Goal: Task Accomplishment & Management: Manage account settings

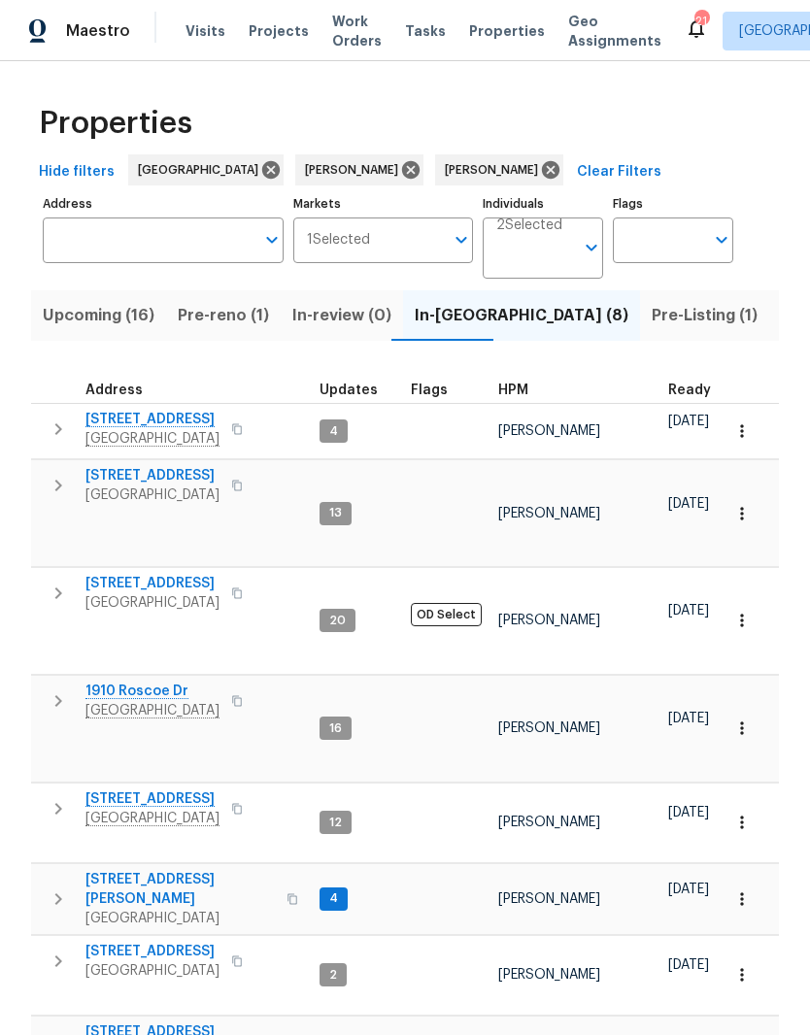
click at [741, 889] on icon "button" at bounding box center [741, 898] width 19 height 19
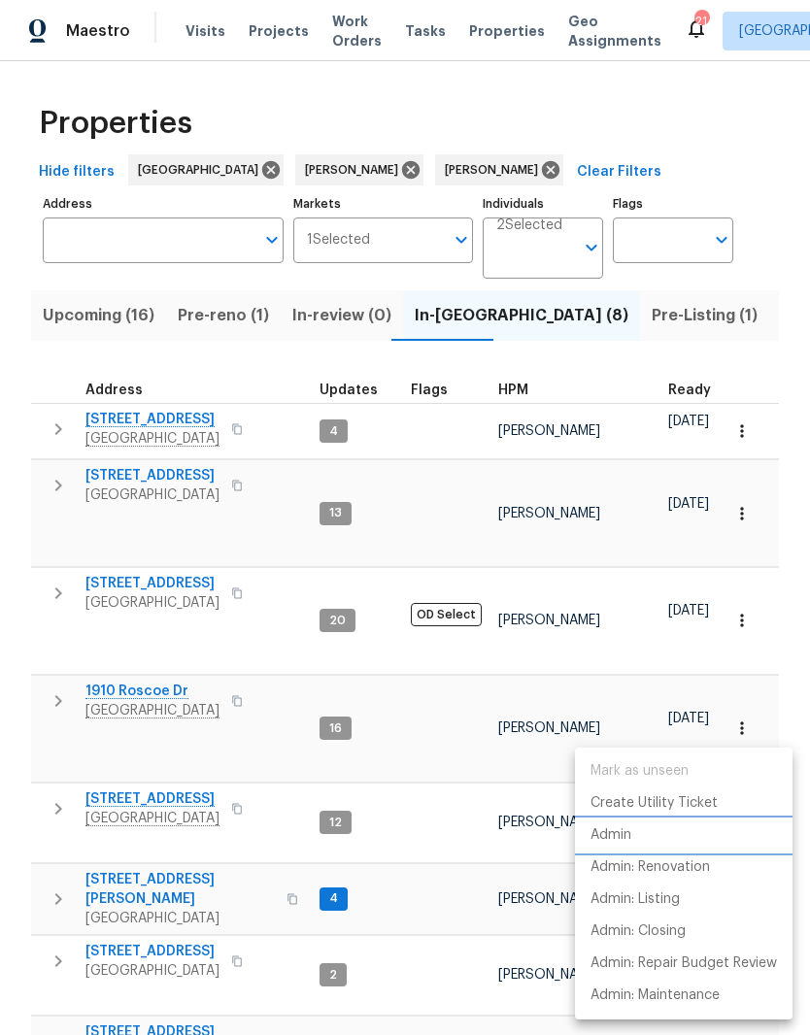
click at [624, 837] on p "Admin" at bounding box center [610, 835] width 41 height 20
click at [446, 774] on div at bounding box center [405, 517] width 810 height 1035
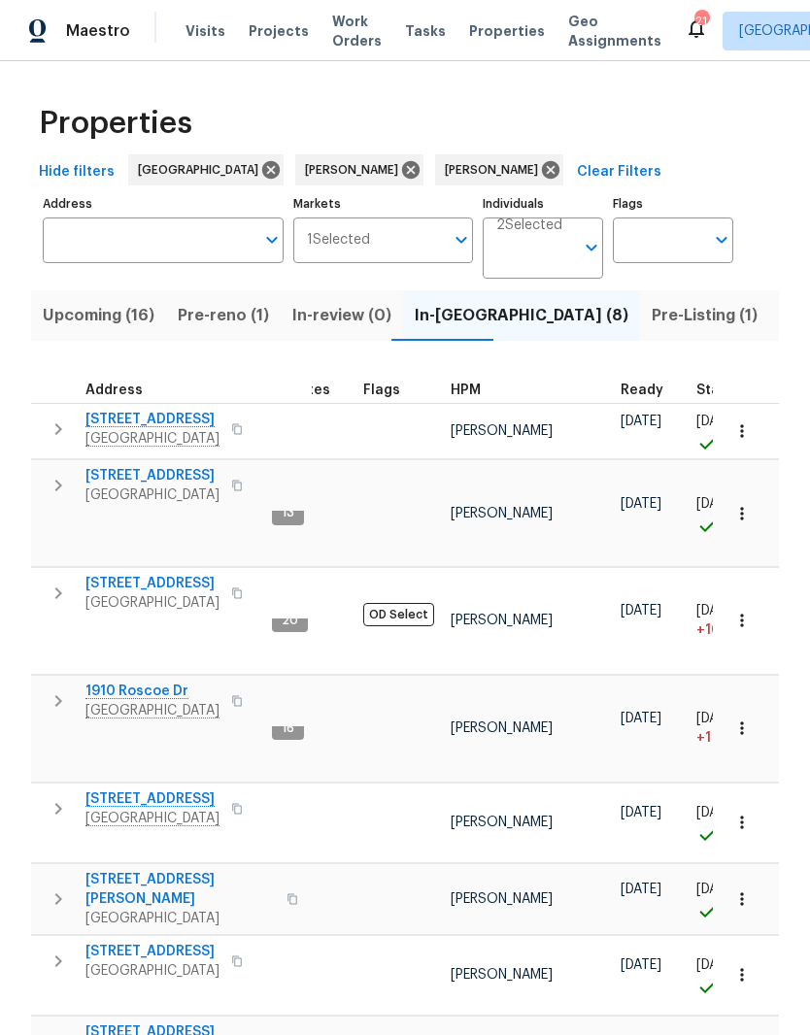
scroll to position [0, 49]
click at [124, 870] on span "4826 Trevino Ct" at bounding box center [179, 889] width 189 height 39
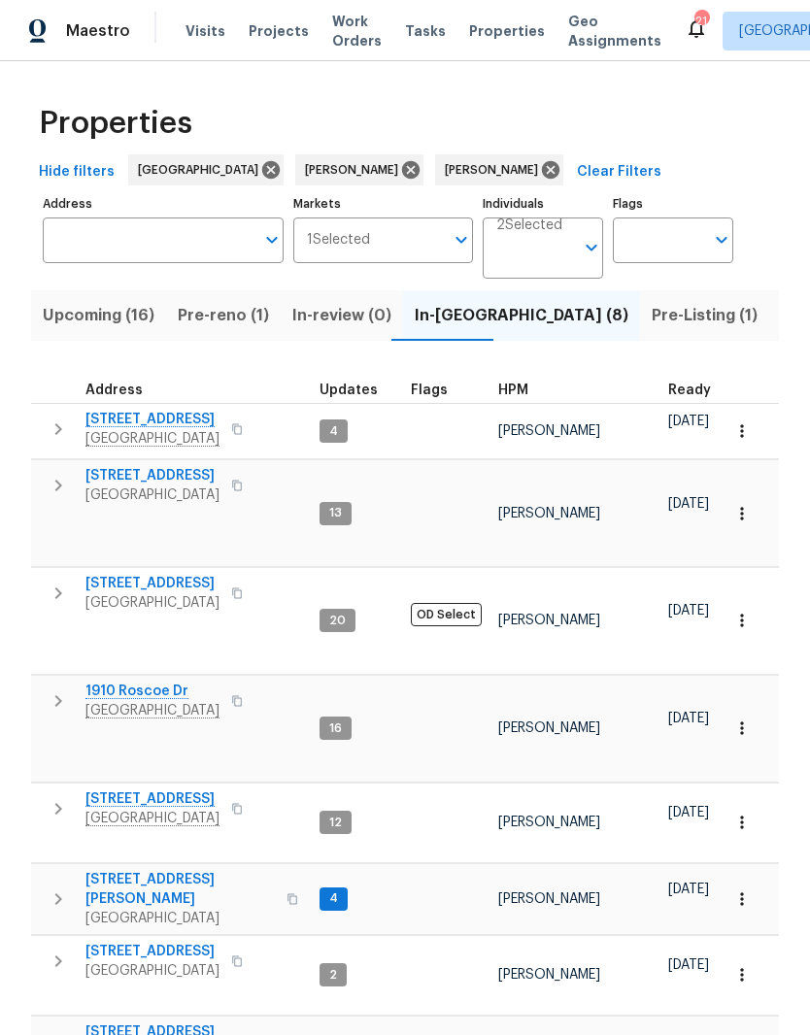
scroll to position [0, 0]
click at [781, 328] on span "Listed (65)" at bounding box center [823, 315] width 84 height 27
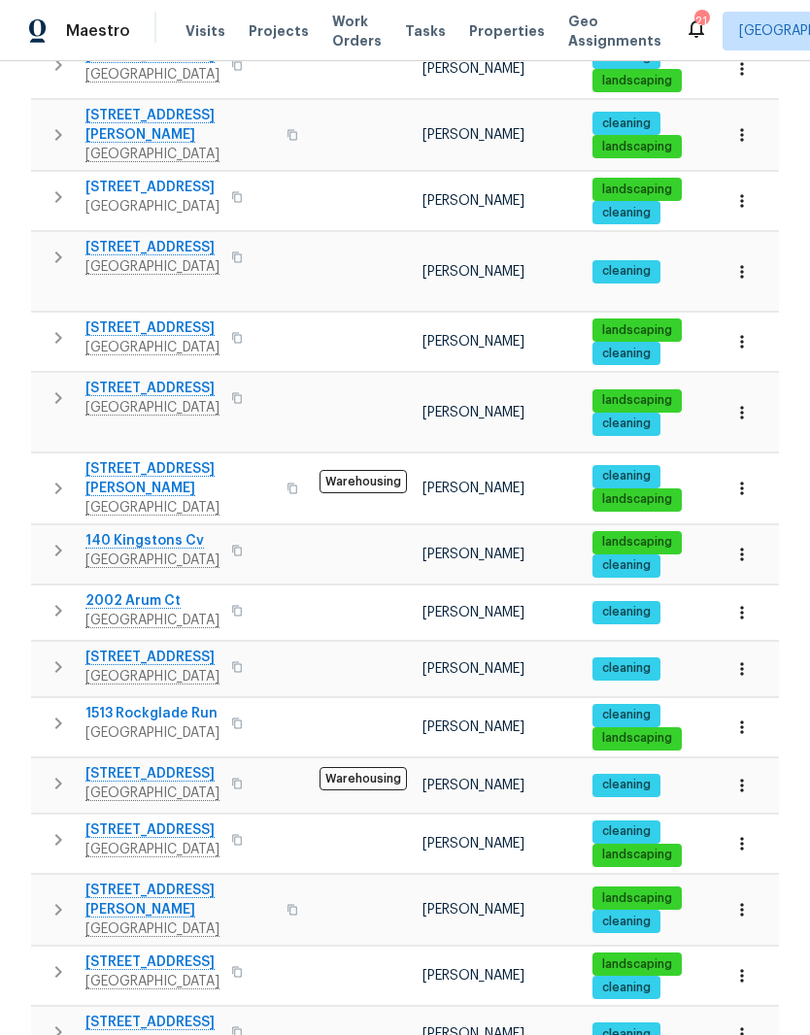
click at [349, 373] on td at bounding box center [363, 413] width 103 height 80
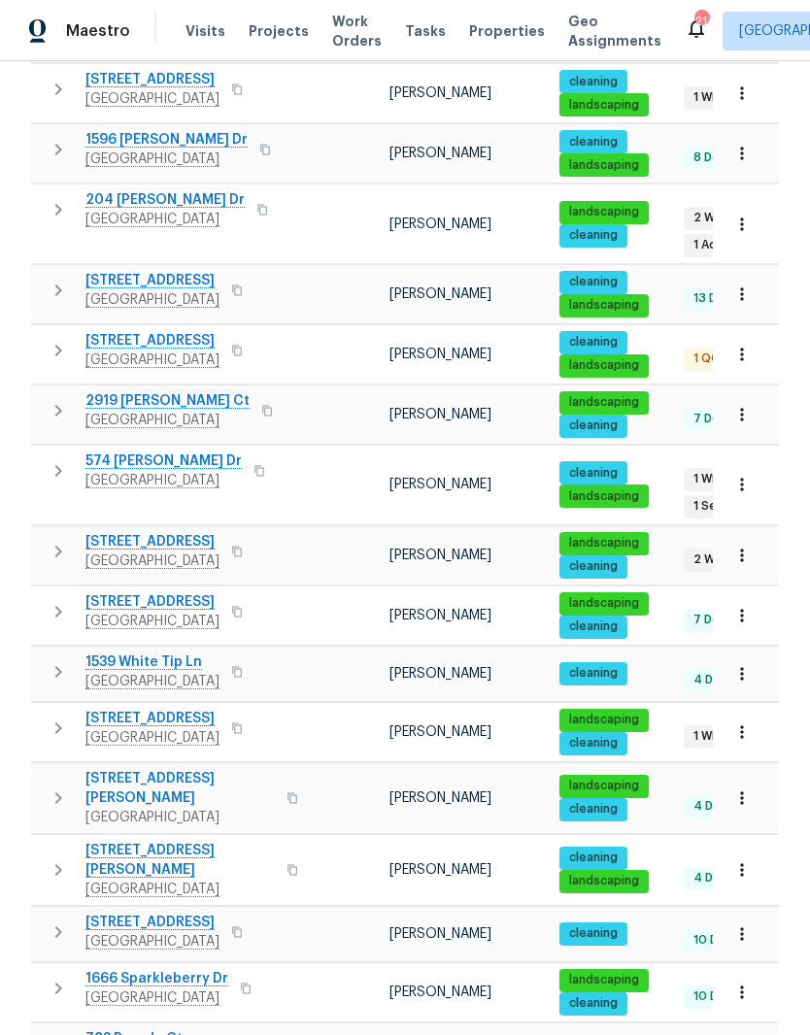
scroll to position [80, 0]
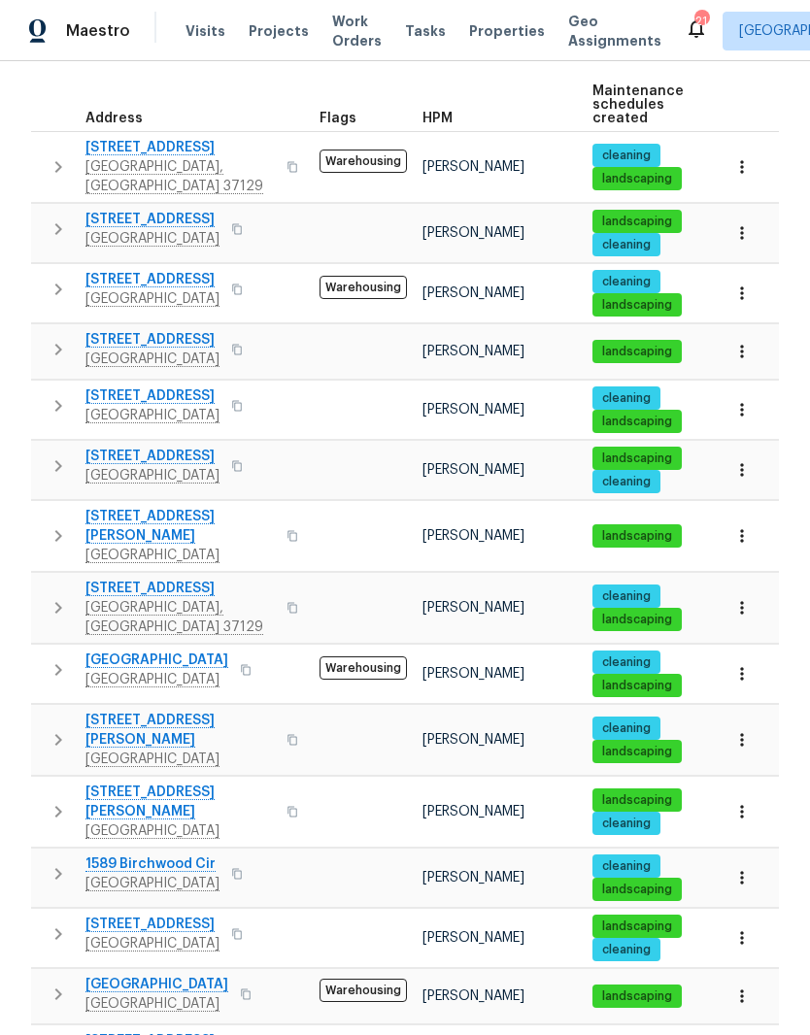
scroll to position [285, 0]
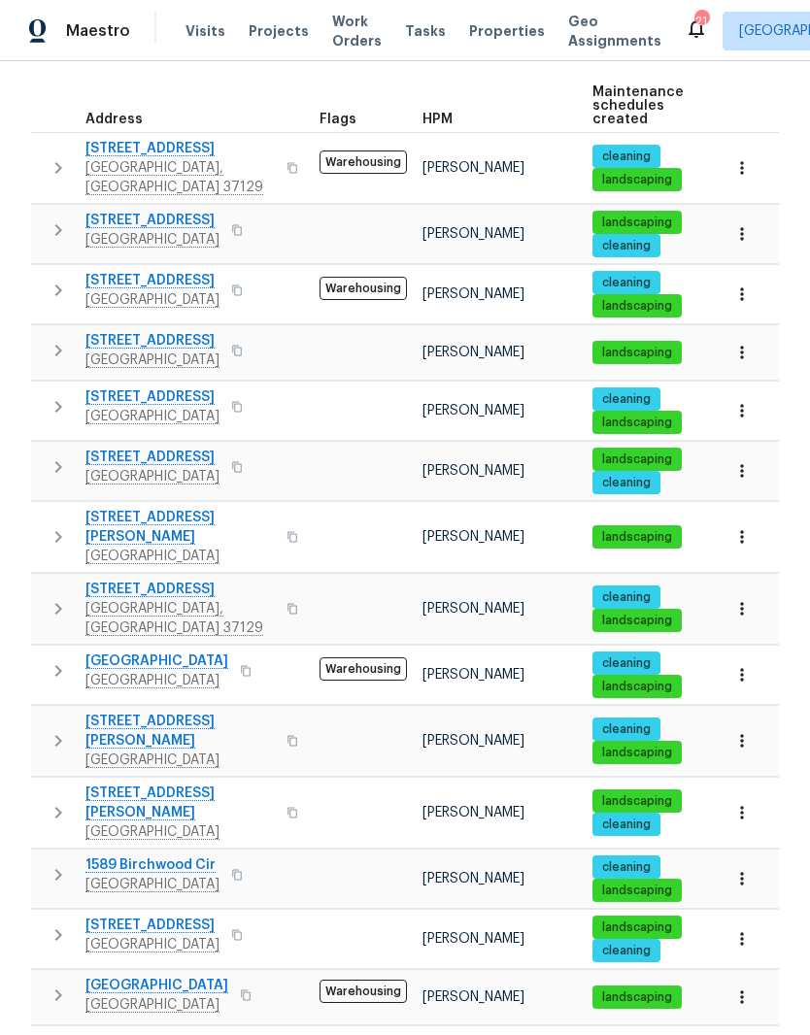
click at [209, 1032] on span "1608 Rock Springs Midland Rd" at bounding box center [179, 1041] width 189 height 19
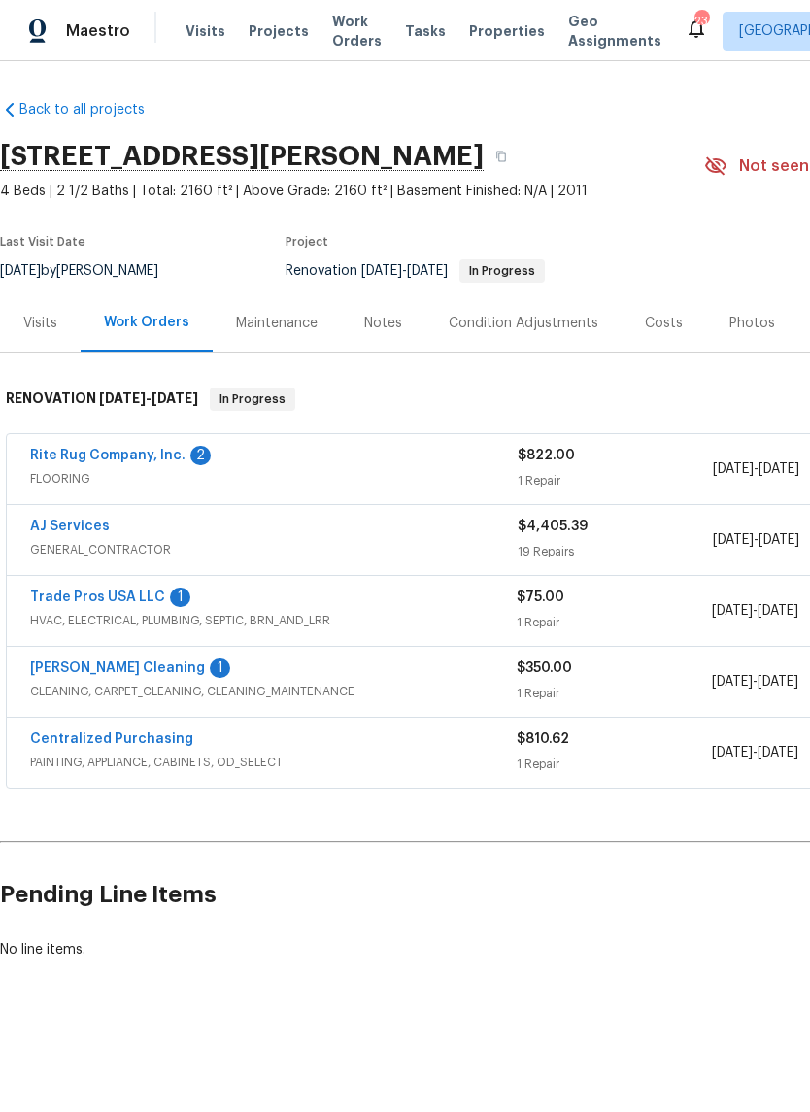
click at [144, 456] on link "Rite Rug Company, Inc." at bounding box center [107, 456] width 155 height 14
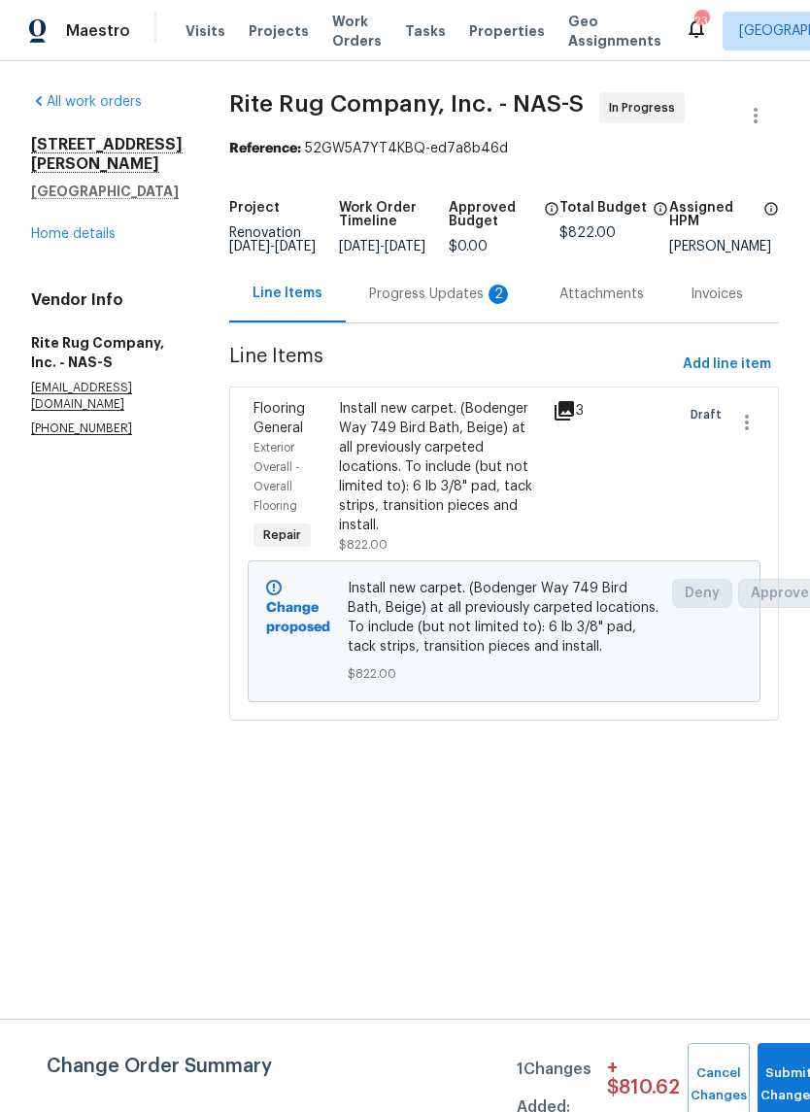
click at [98, 227] on link "Home details" at bounding box center [73, 234] width 84 height 14
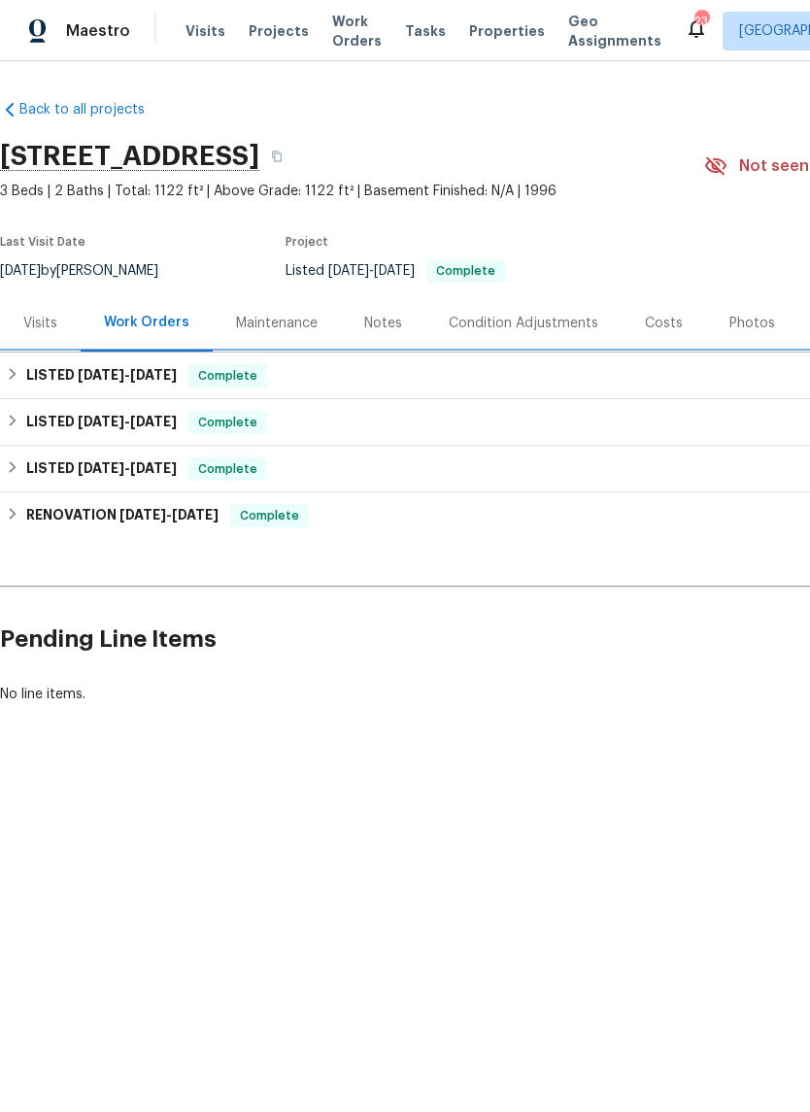
click at [125, 379] on span "7/8/25 - 8/11/25" at bounding box center [127, 375] width 99 height 14
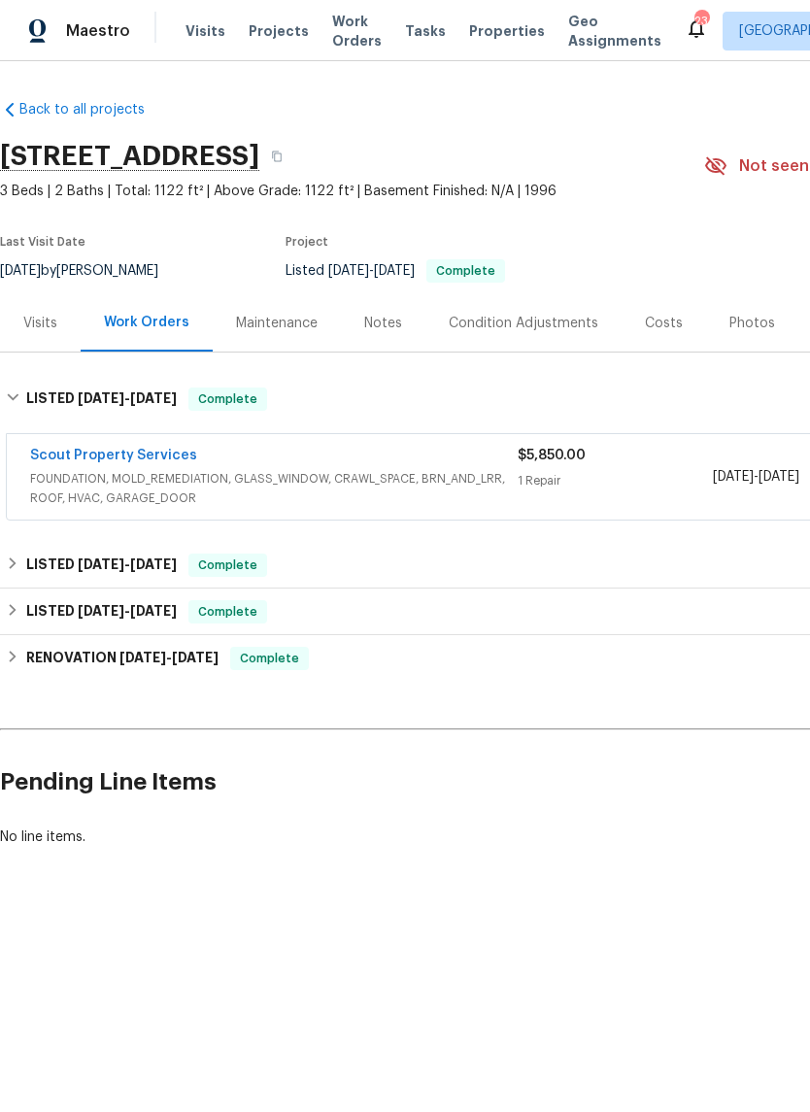
click at [174, 459] on link "Scout Property Services" at bounding box center [113, 456] width 167 height 14
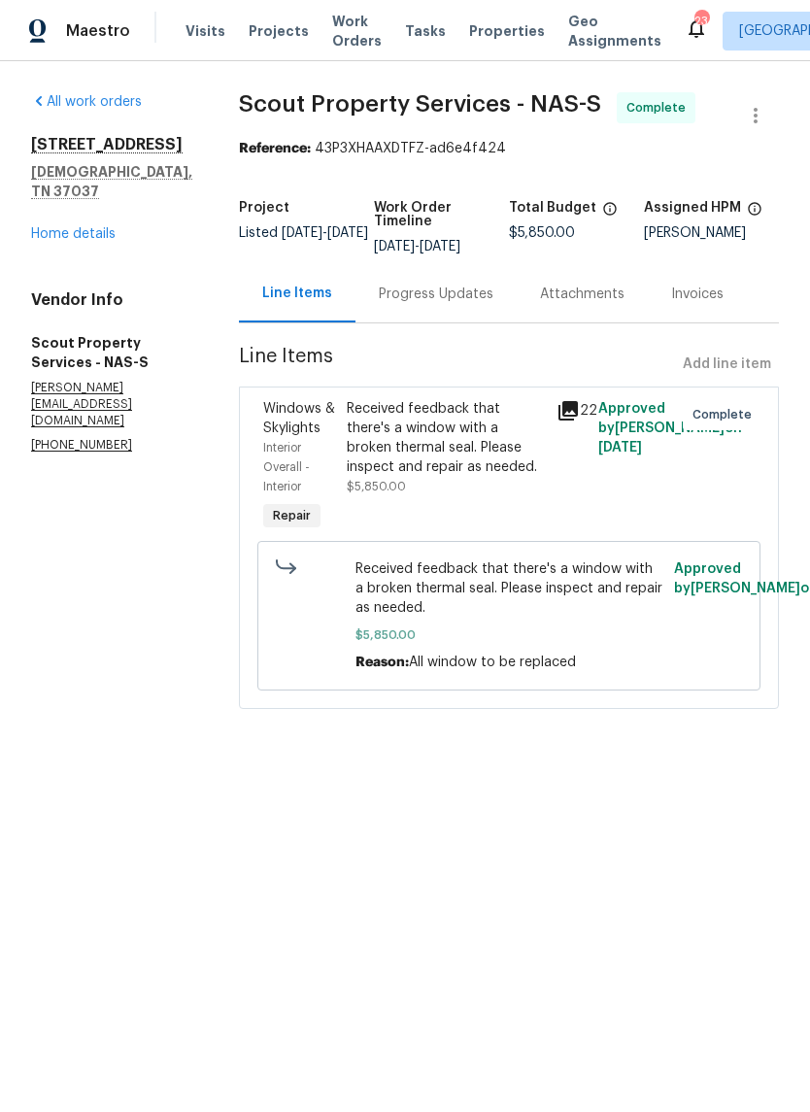
click at [405, 418] on div "Received feedback that there's a window with a broken thermal seal. Please insp…" at bounding box center [446, 438] width 198 height 78
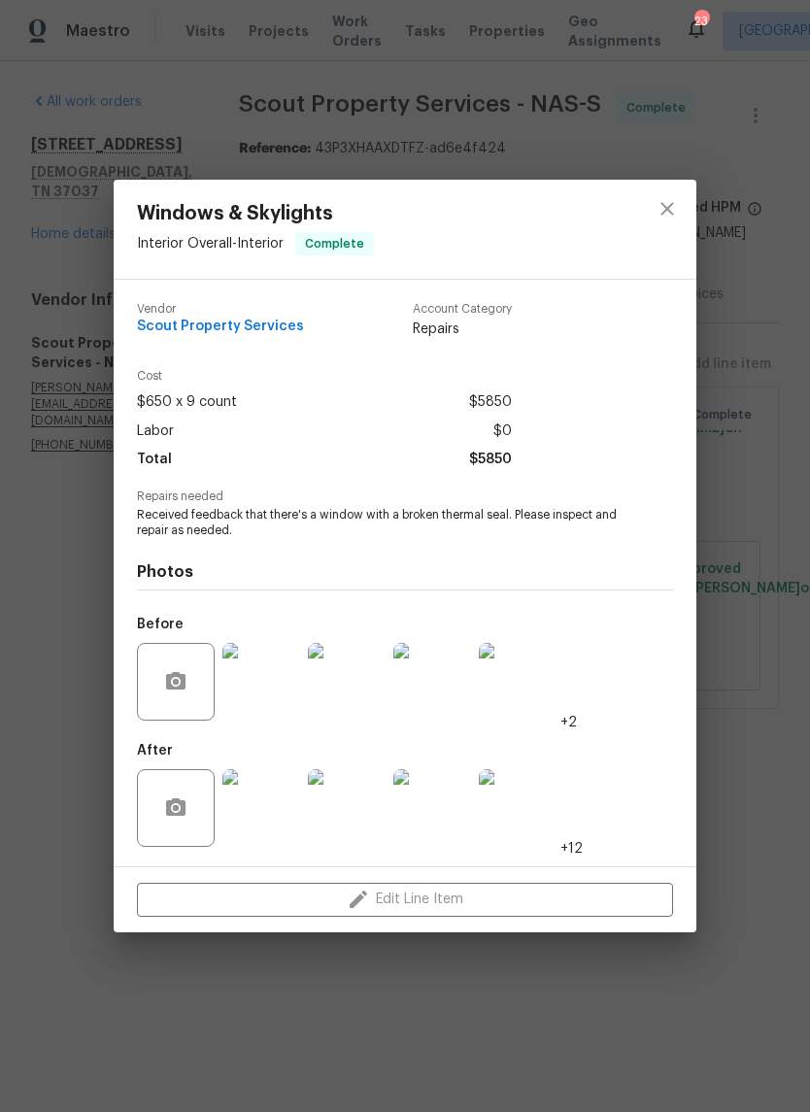
click at [275, 692] on img at bounding box center [261, 682] width 78 height 78
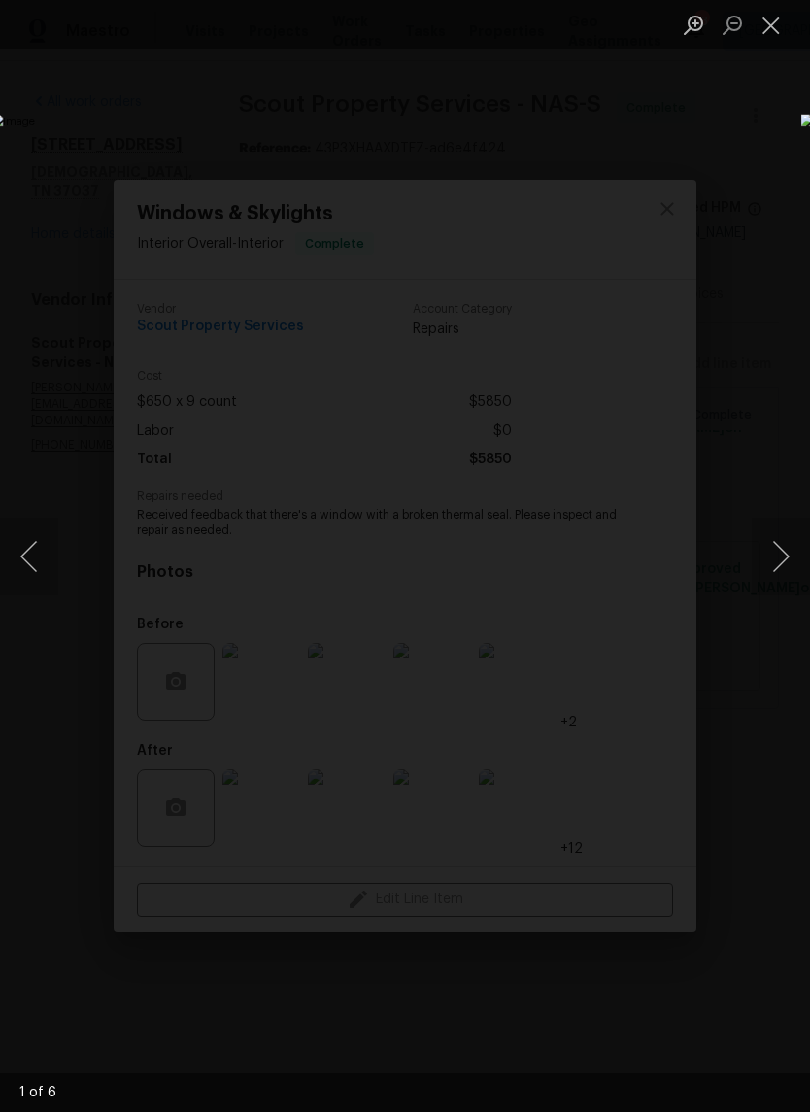
click at [779, 565] on button "Next image" at bounding box center [781, 557] width 58 height 78
click at [782, 556] on button "Next image" at bounding box center [781, 557] width 58 height 78
click at [773, 559] on button "Next image" at bounding box center [781, 557] width 58 height 78
click at [777, 559] on button "Next image" at bounding box center [781, 557] width 58 height 78
click at [775, 554] on button "Next image" at bounding box center [781, 557] width 58 height 78
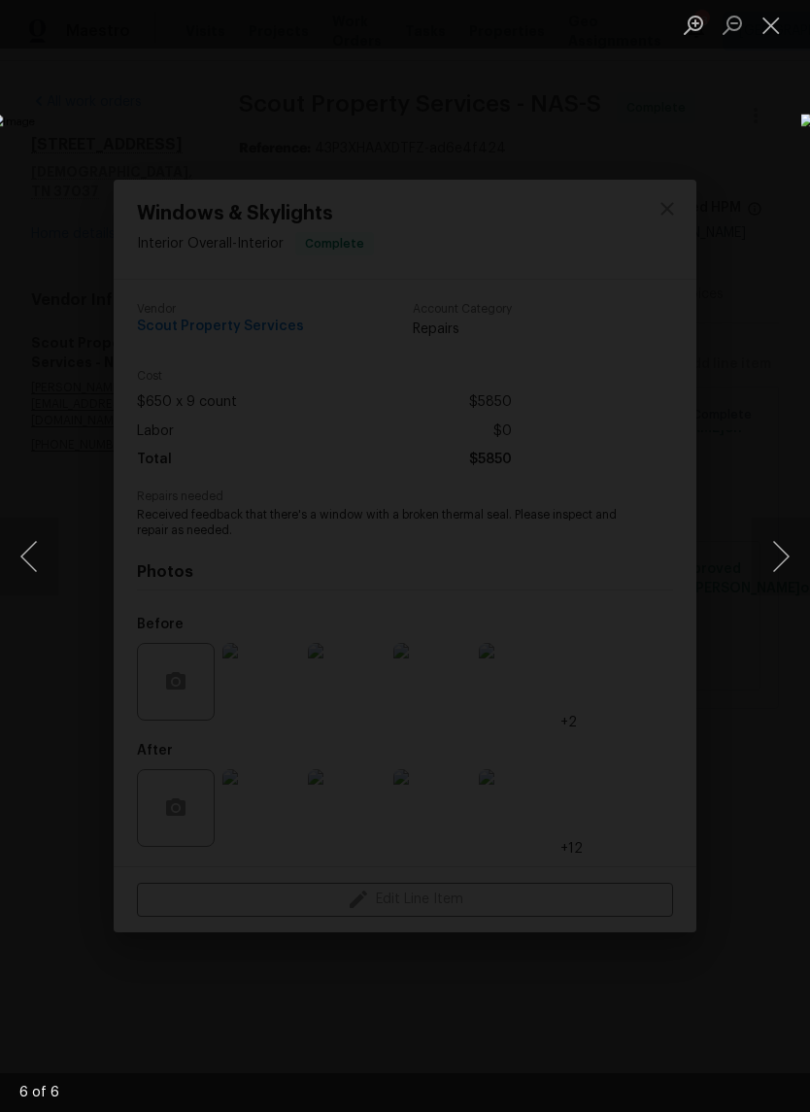
click at [776, 561] on button "Next image" at bounding box center [781, 557] width 58 height 78
click at [780, 555] on button "Next image" at bounding box center [781, 557] width 58 height 78
click at [788, 573] on button "Next image" at bounding box center [781, 557] width 58 height 78
click at [781, 561] on button "Next image" at bounding box center [781, 557] width 58 height 78
click at [780, 569] on button "Next image" at bounding box center [781, 557] width 58 height 78
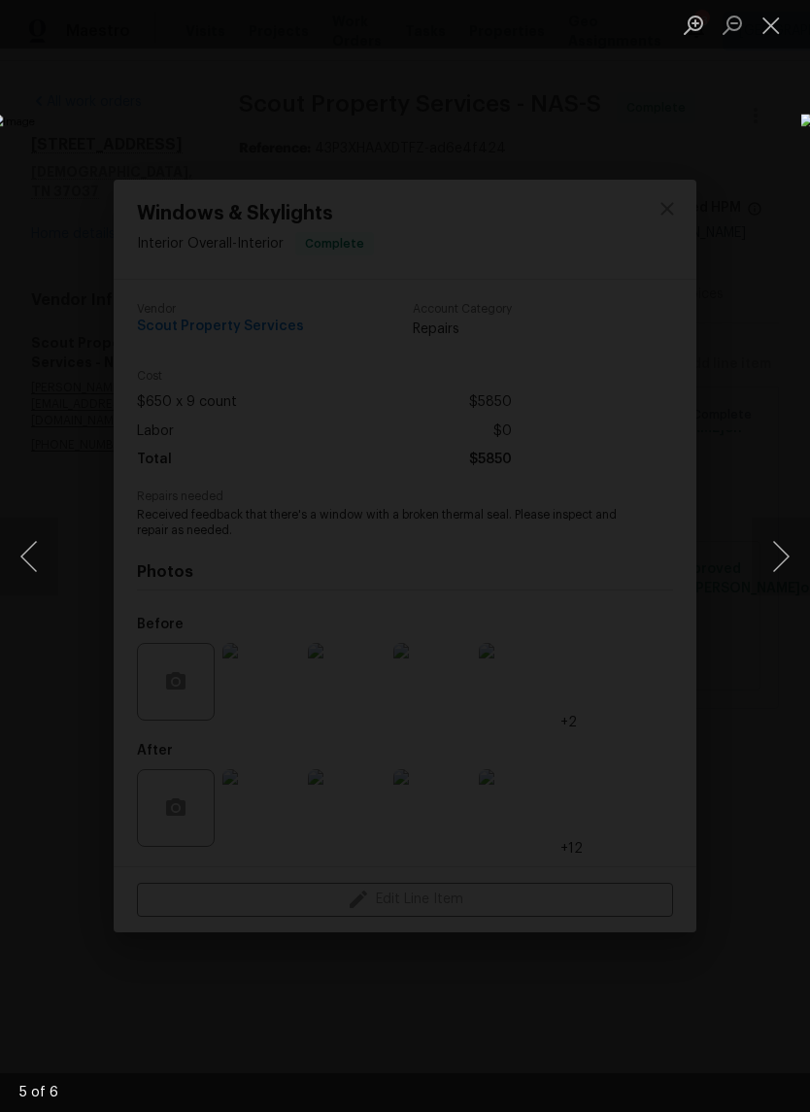
click at [767, 30] on button "Close lightbox" at bounding box center [771, 25] width 39 height 34
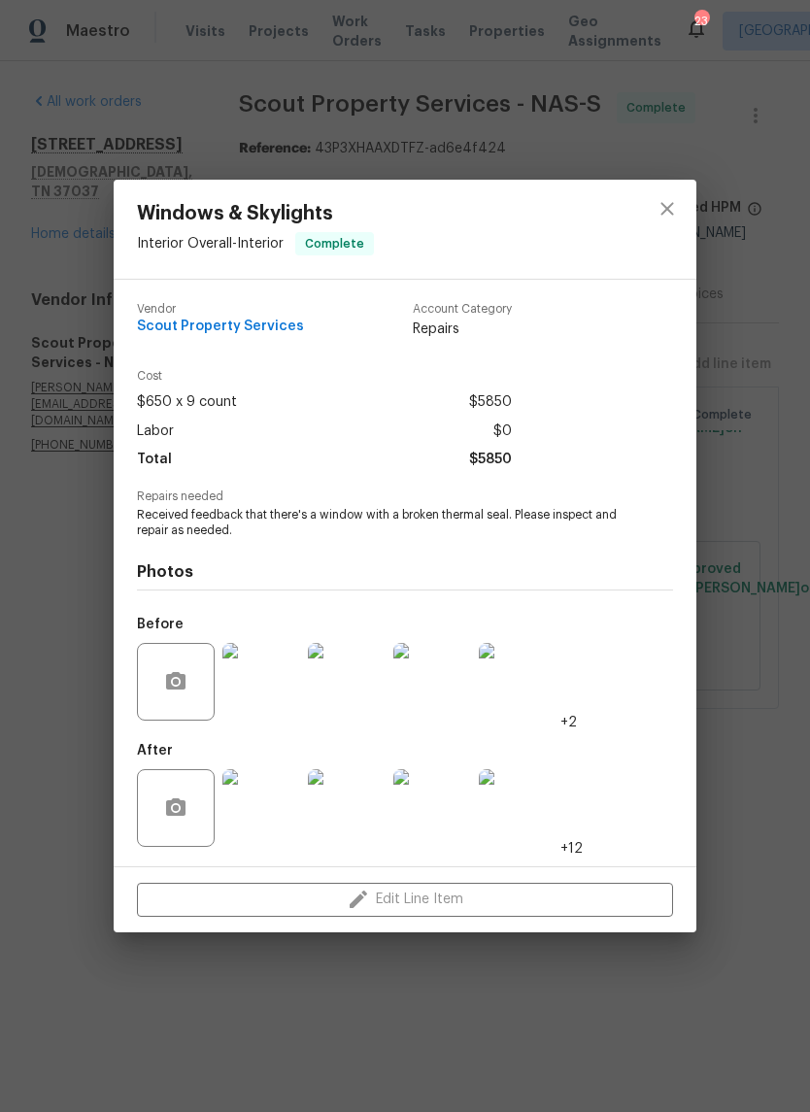
click at [271, 809] on img at bounding box center [261, 808] width 78 height 78
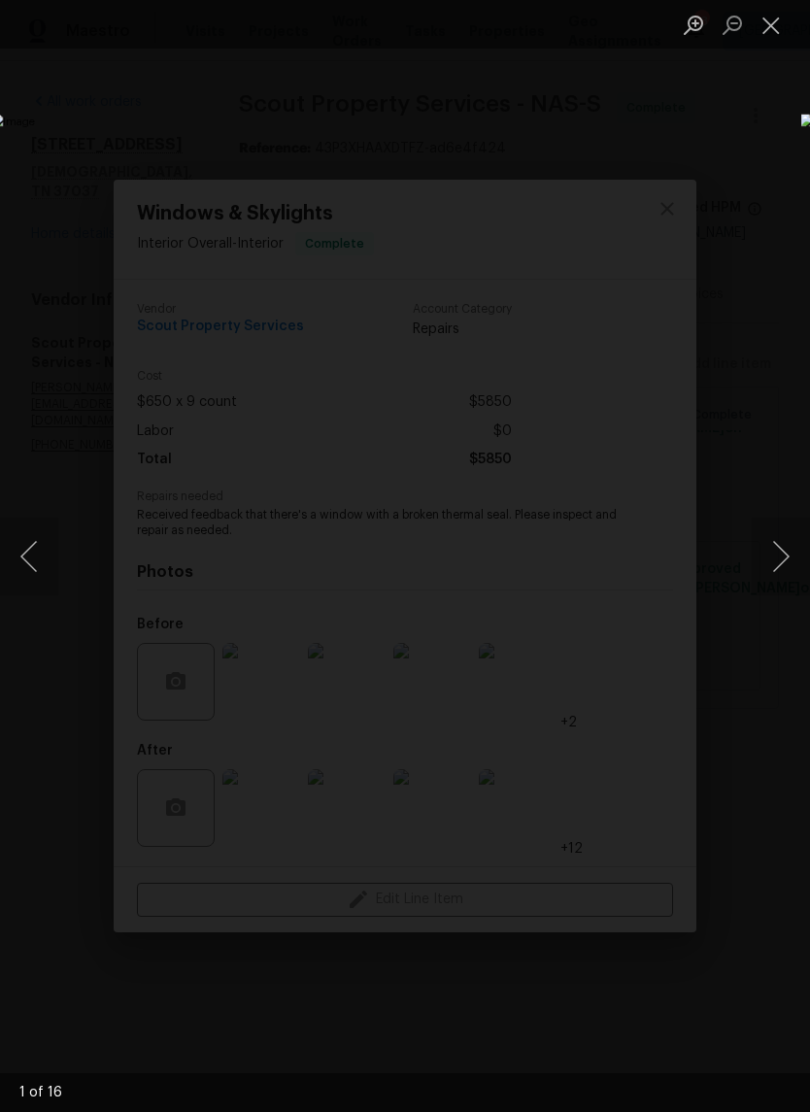
click at [778, 558] on button "Next image" at bounding box center [781, 557] width 58 height 78
click at [788, 559] on button "Next image" at bounding box center [781, 557] width 58 height 78
click at [781, 557] on button "Next image" at bounding box center [781, 557] width 58 height 78
click at [785, 559] on button "Next image" at bounding box center [781, 557] width 58 height 78
click at [787, 564] on button "Next image" at bounding box center [781, 557] width 58 height 78
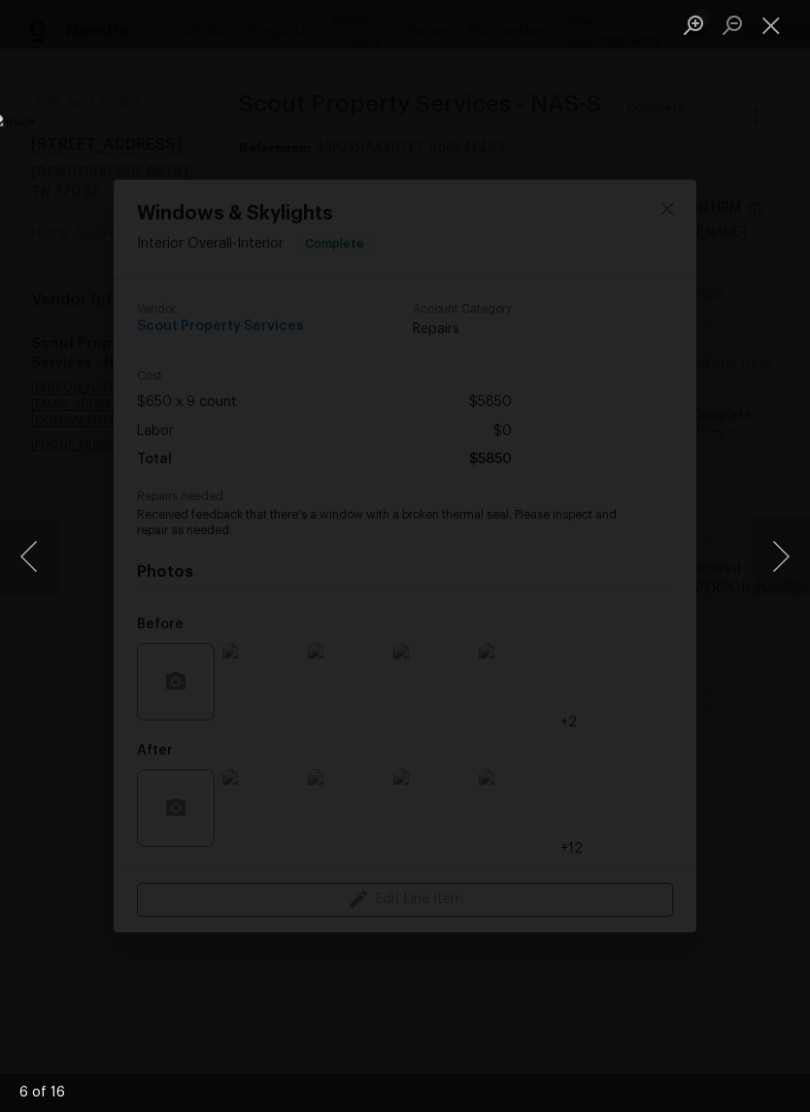
click at [786, 575] on button "Next image" at bounding box center [781, 557] width 58 height 78
click at [787, 576] on button "Next image" at bounding box center [781, 557] width 58 height 78
click at [788, 554] on button "Next image" at bounding box center [781, 557] width 58 height 78
click at [784, 570] on button "Next image" at bounding box center [781, 557] width 58 height 78
click at [781, 570] on button "Next image" at bounding box center [781, 557] width 58 height 78
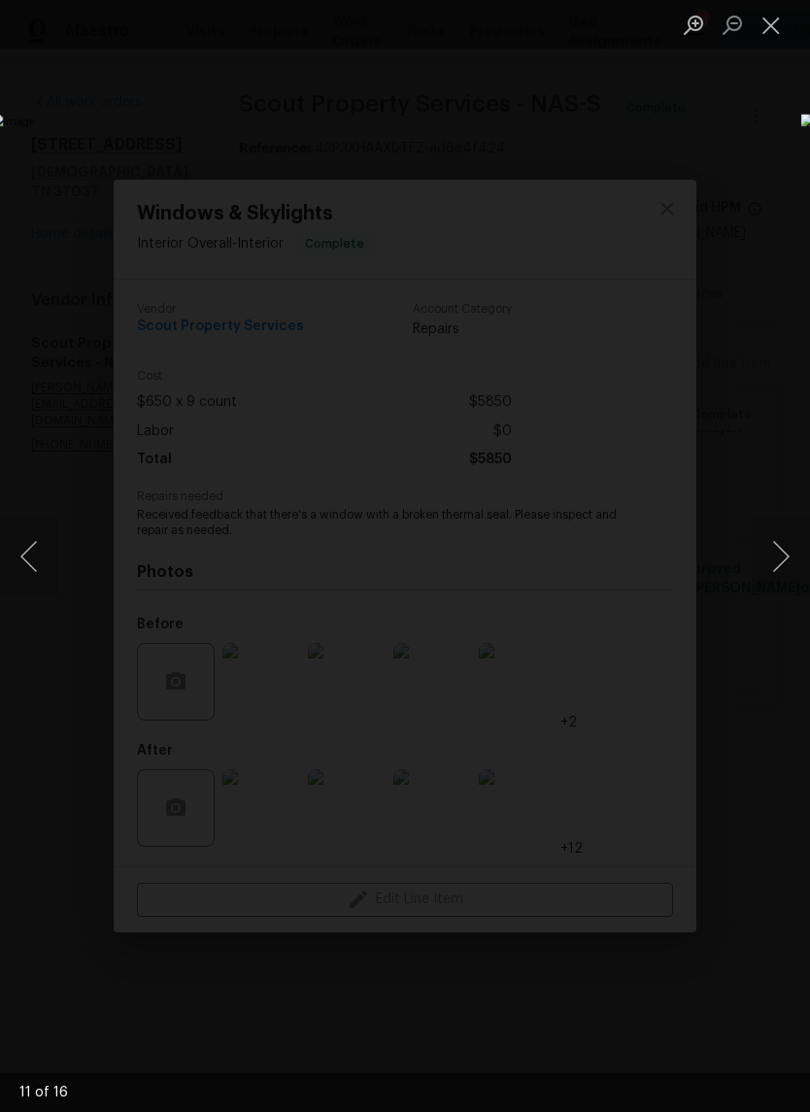
click at [790, 568] on button "Next image" at bounding box center [781, 557] width 58 height 78
click at [785, 578] on button "Next image" at bounding box center [781, 557] width 58 height 78
click at [788, 576] on button "Next image" at bounding box center [781, 557] width 58 height 78
click at [783, 585] on button "Next image" at bounding box center [781, 557] width 58 height 78
click at [779, 29] on button "Close lightbox" at bounding box center [771, 25] width 39 height 34
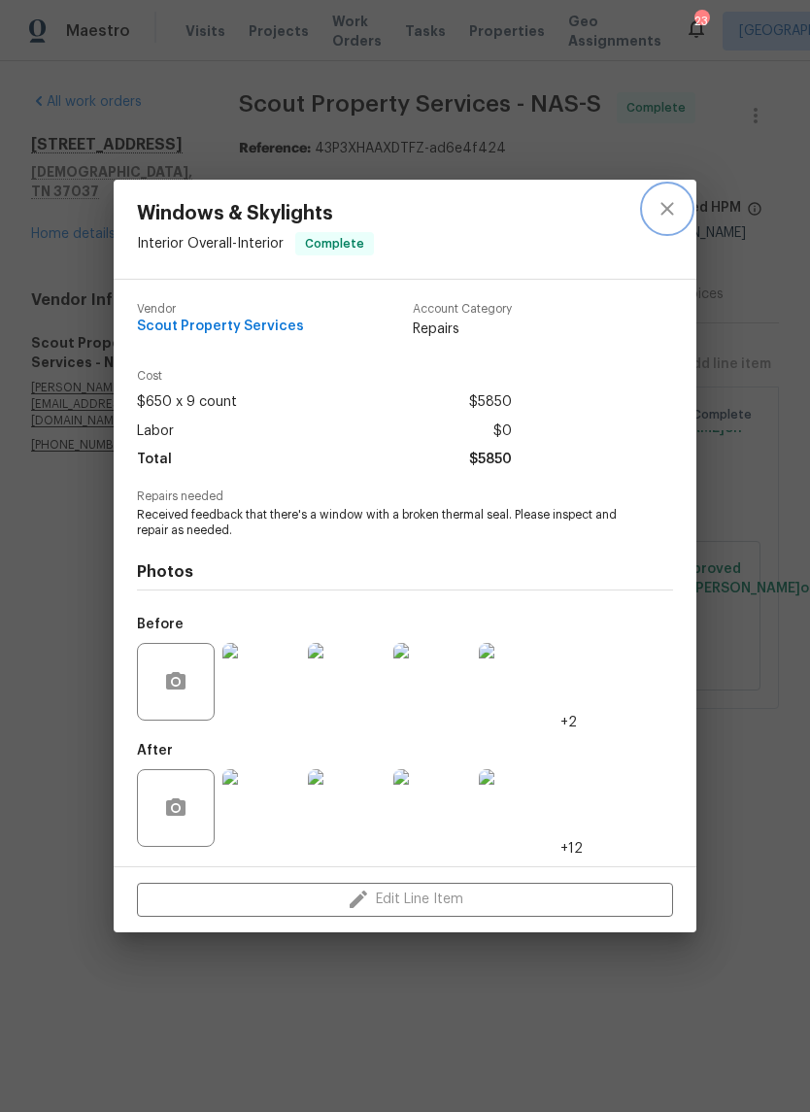
click at [666, 208] on icon "close" at bounding box center [666, 209] width 13 height 13
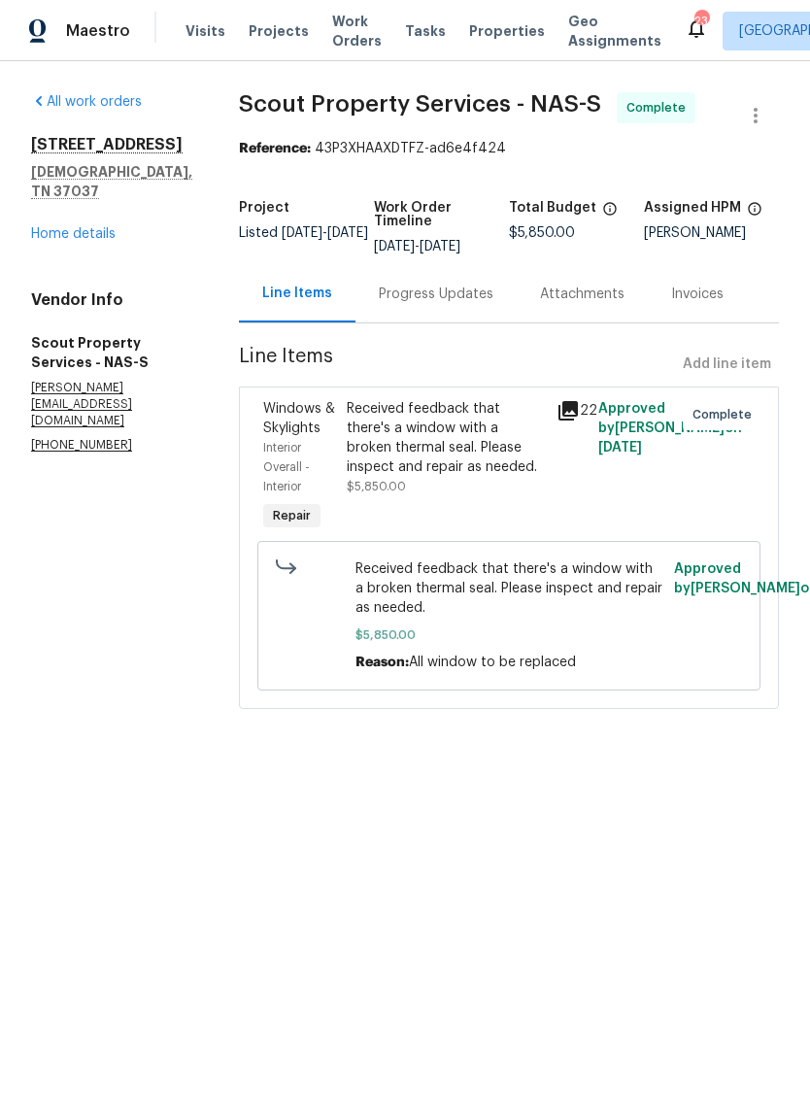
click at [103, 241] on link "Home details" at bounding box center [73, 234] width 84 height 14
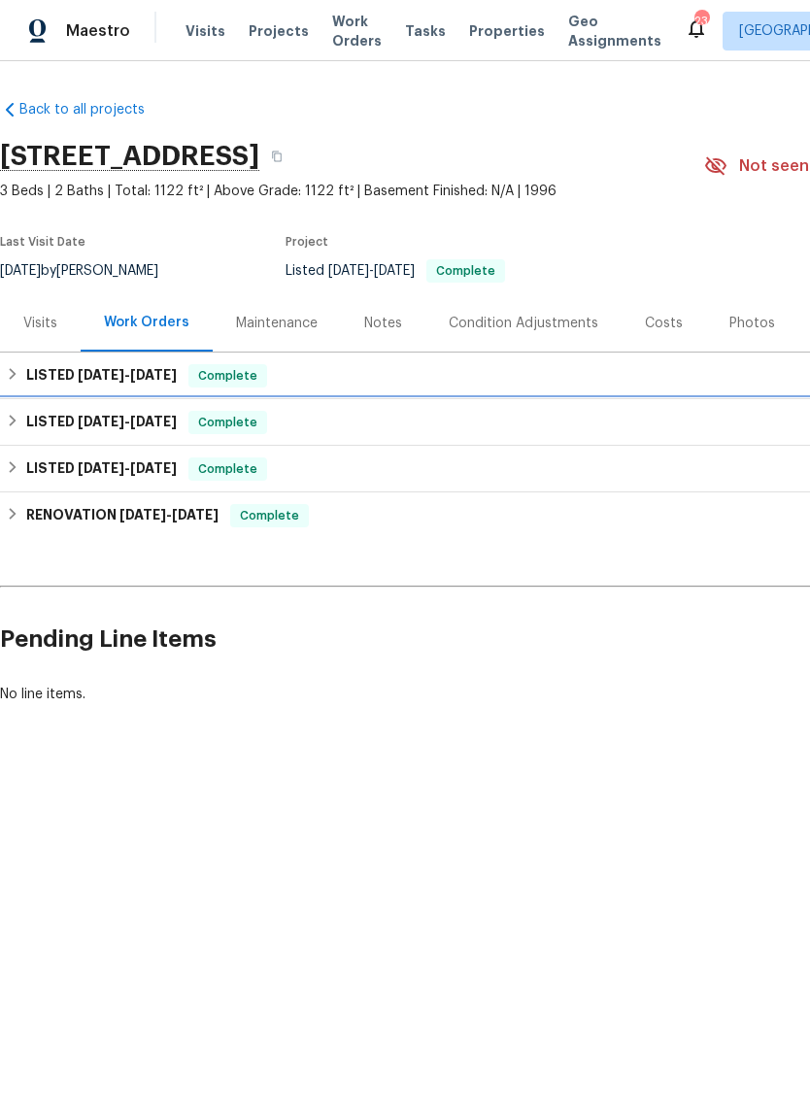
click at [81, 422] on span "6/14/25" at bounding box center [101, 422] width 47 height 14
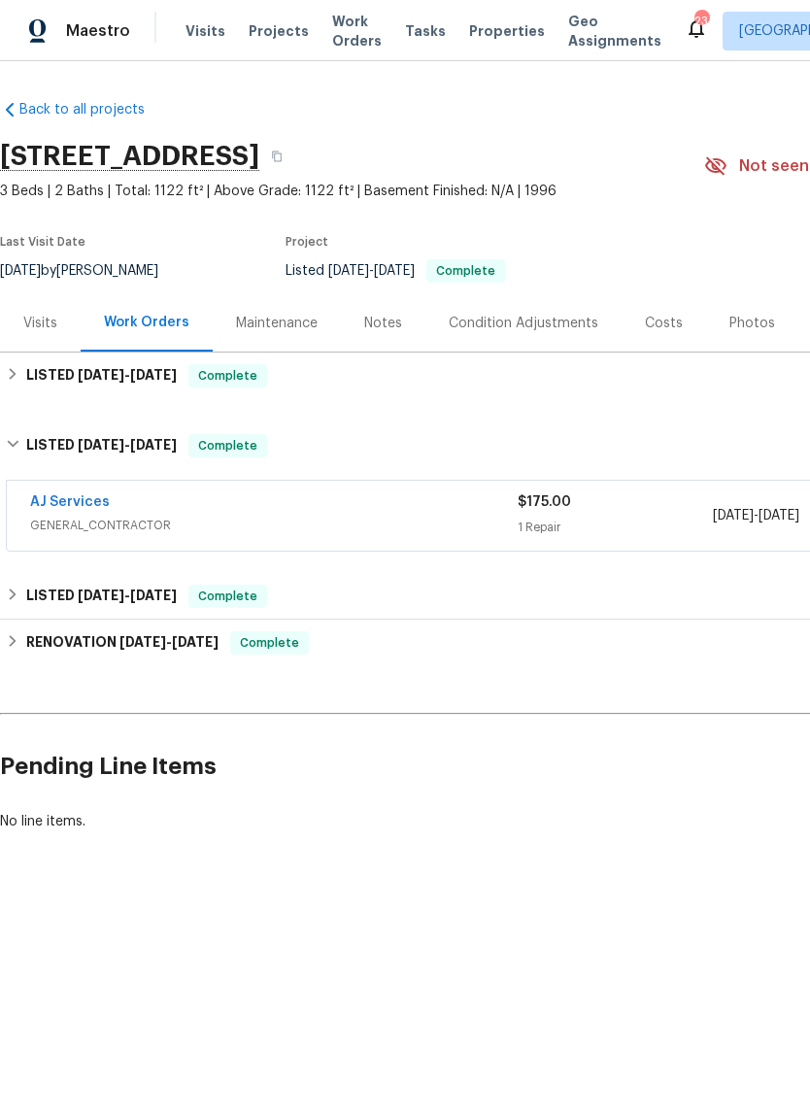
click at [94, 505] on link "AJ Services" at bounding box center [70, 502] width 80 height 14
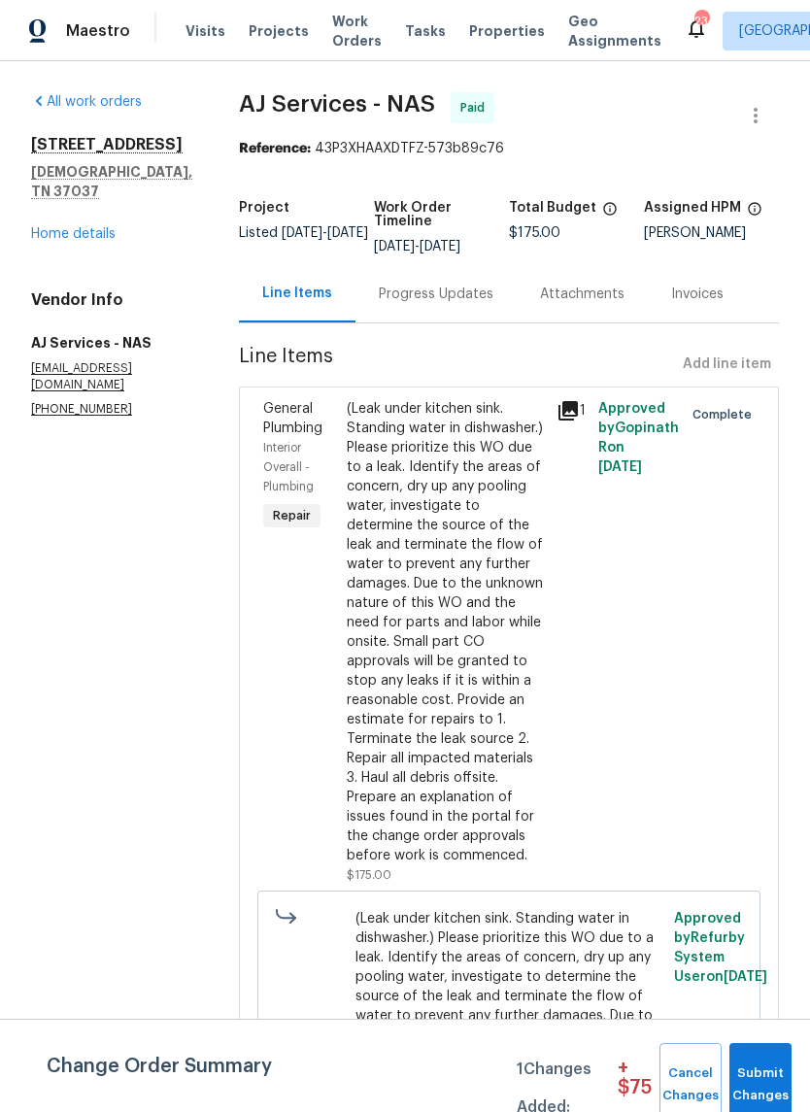
click at [95, 237] on link "Home details" at bounding box center [73, 234] width 84 height 14
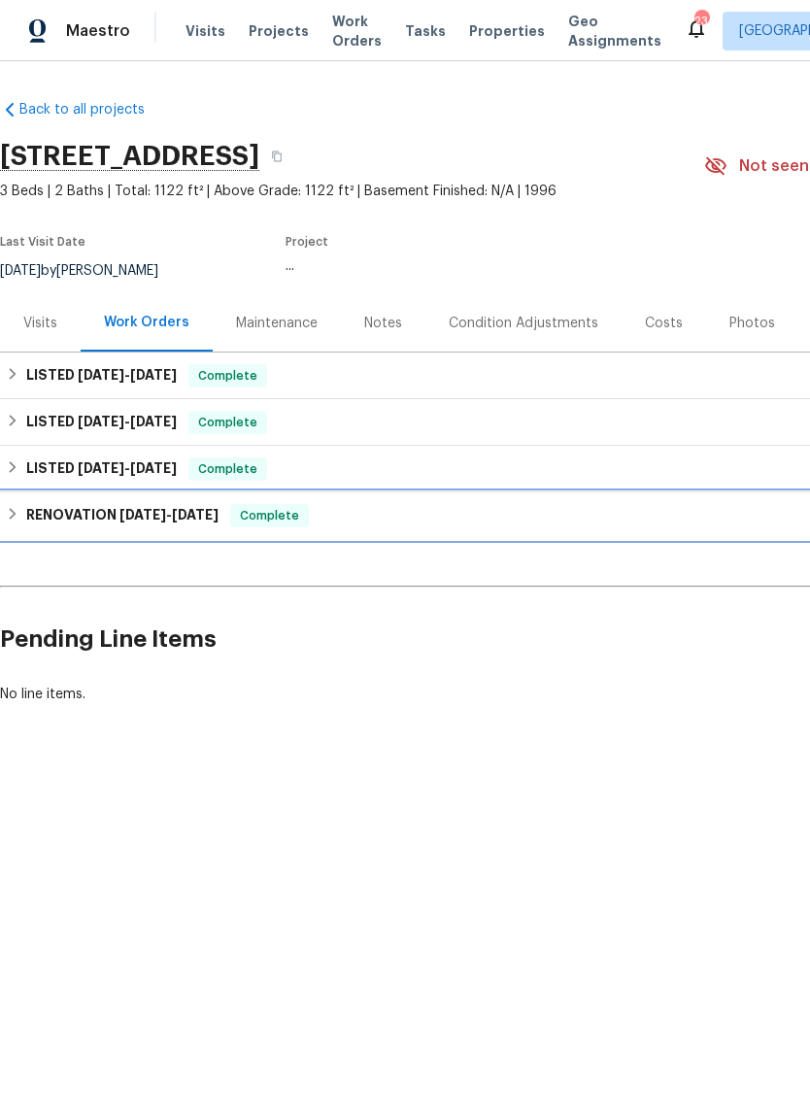
click at [101, 520] on h6 "RENOVATION 5/7/25 - 6/5/25" at bounding box center [122, 515] width 192 height 23
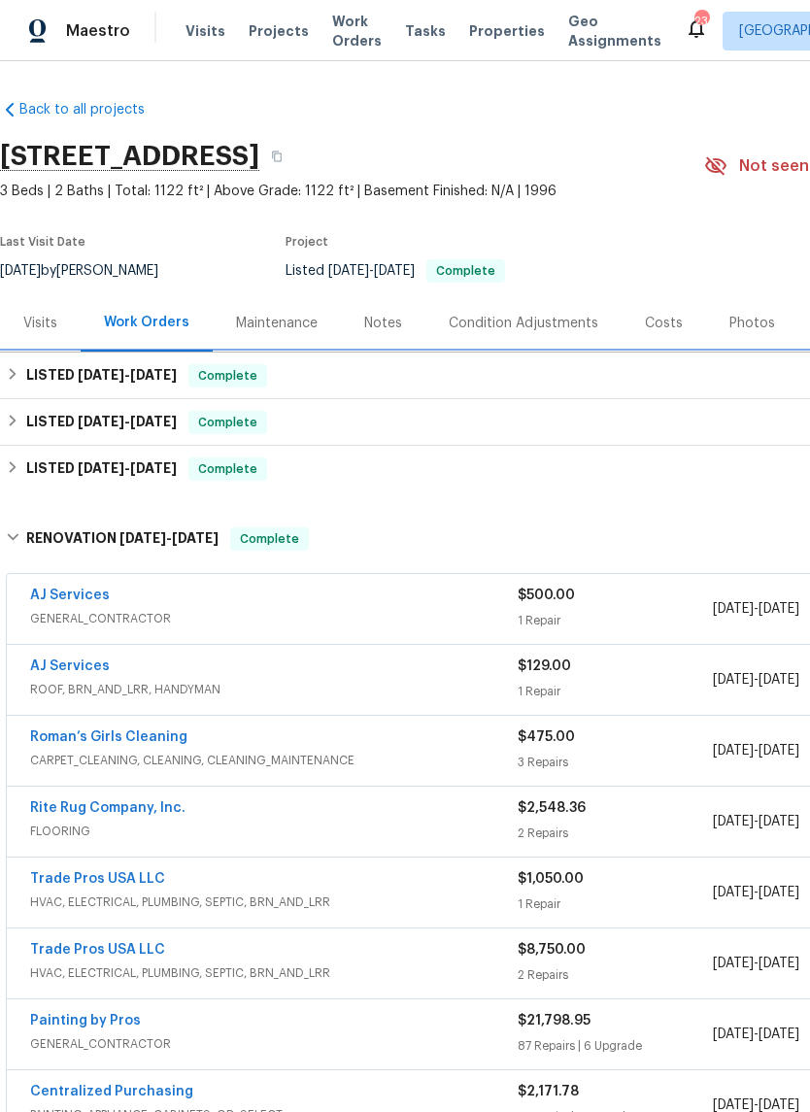
click at [52, 377] on h6 "LISTED 7/8/25 - 8/11/25" at bounding box center [101, 375] width 151 height 23
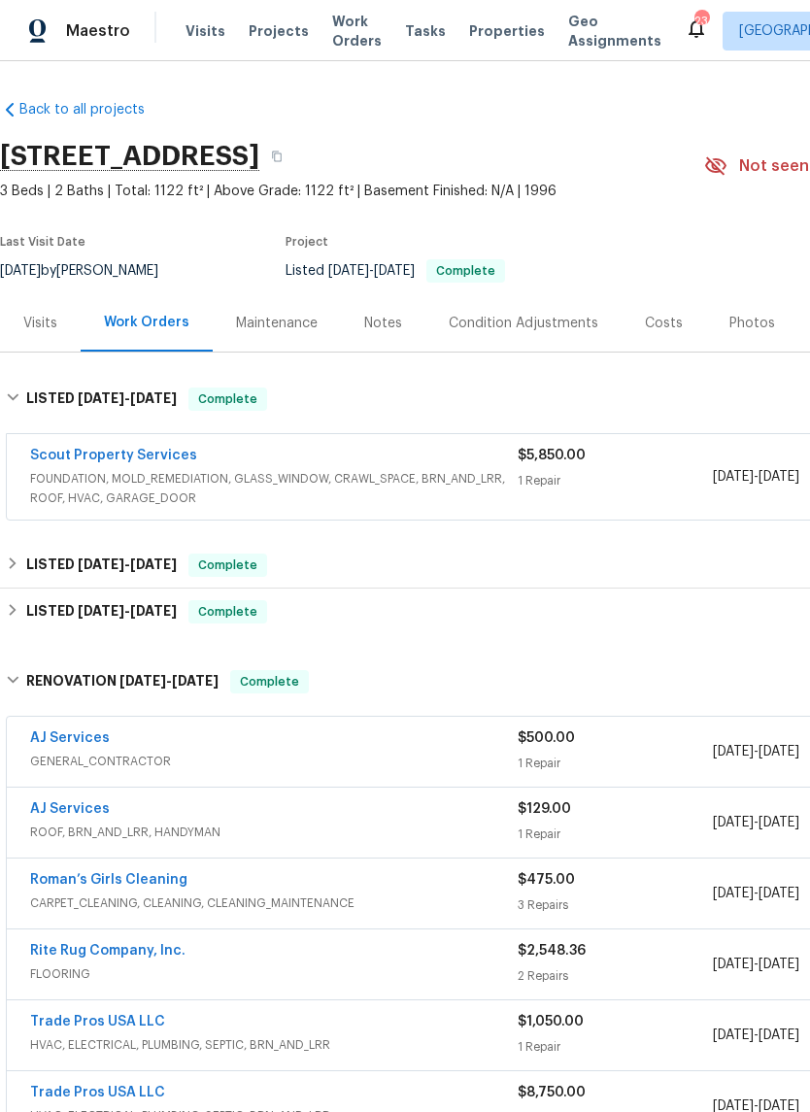
click at [163, 456] on link "Scout Property Services" at bounding box center [113, 456] width 167 height 14
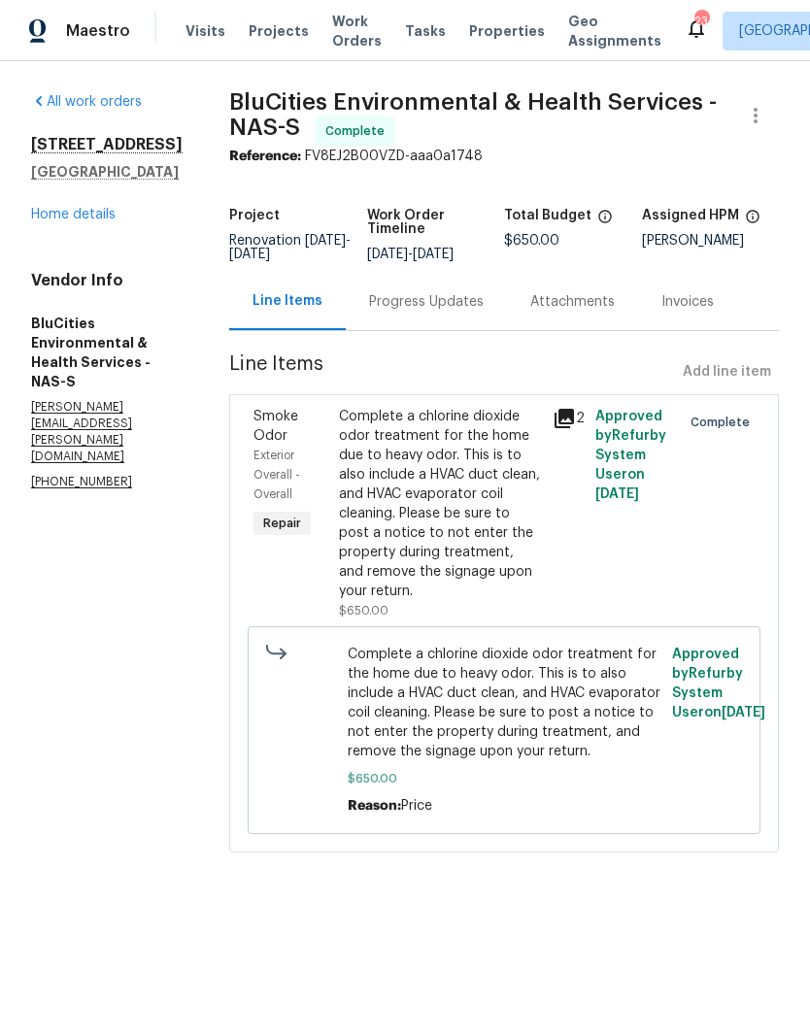
click at [459, 292] on div "Progress Updates" at bounding box center [426, 301] width 115 height 19
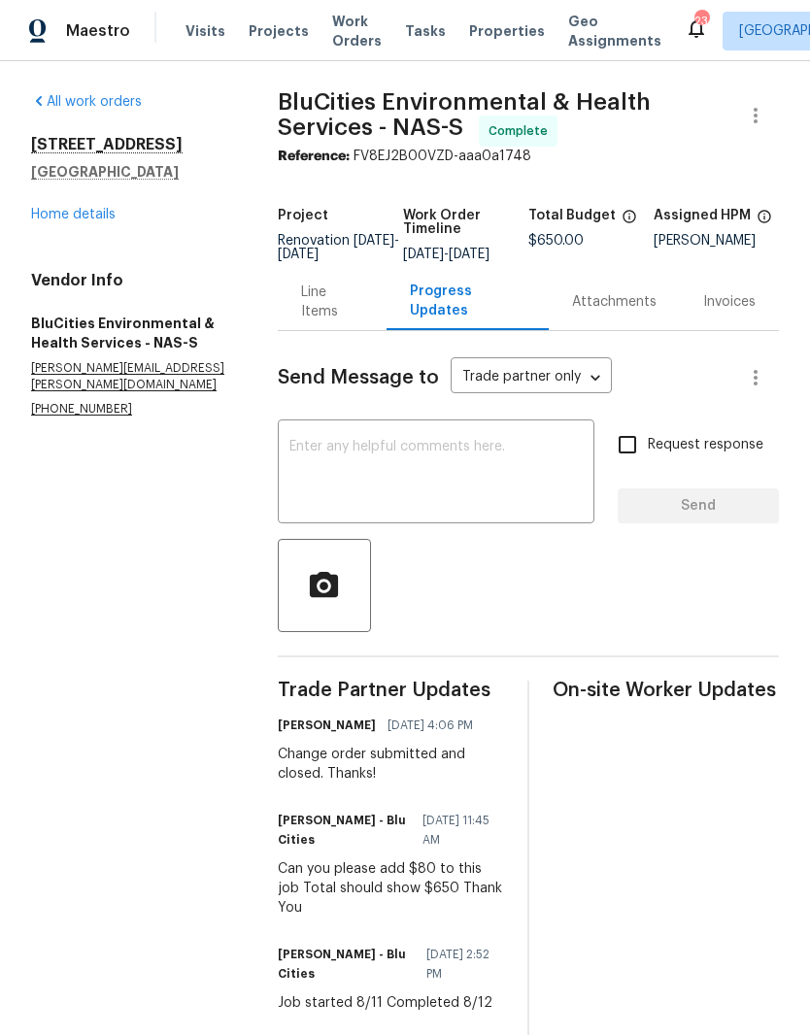
click at [333, 320] on div "Line Items" at bounding box center [332, 302] width 62 height 39
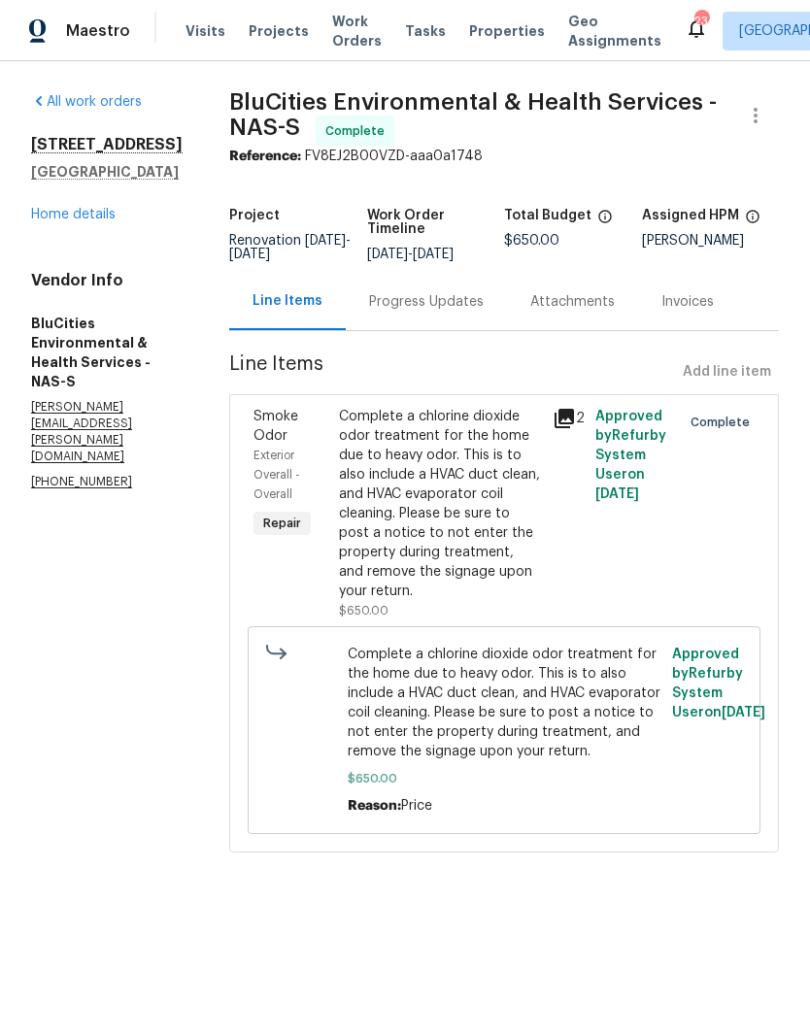
click at [104, 221] on link "Home details" at bounding box center [73, 215] width 84 height 14
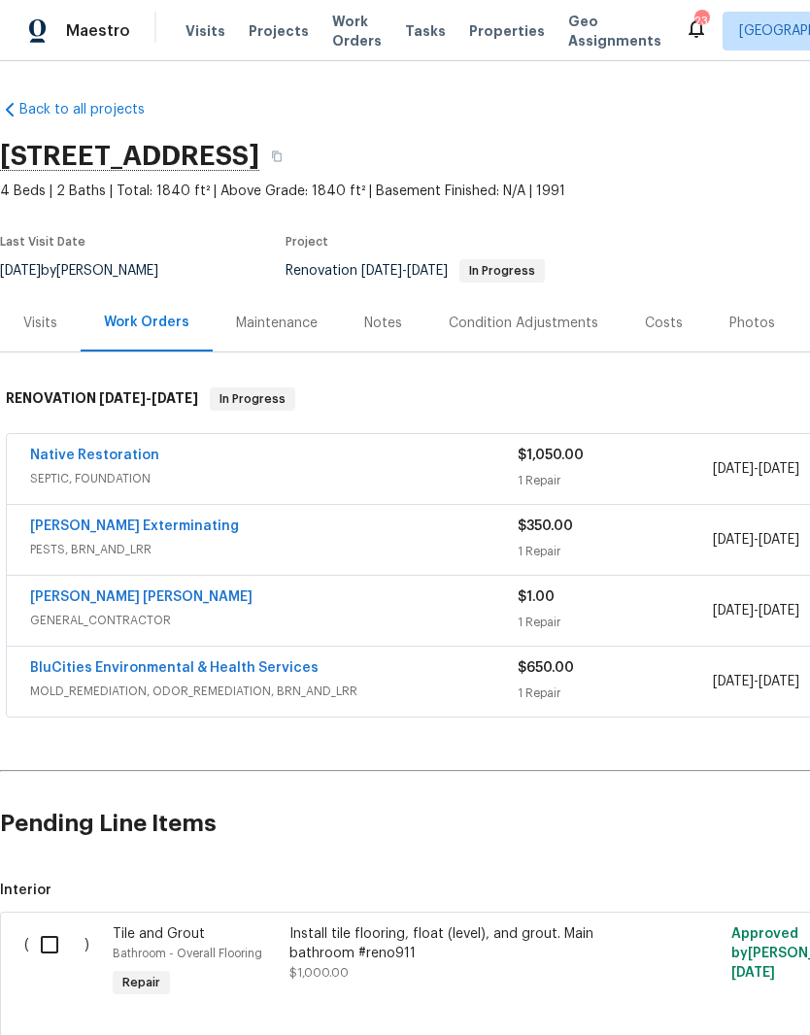
click at [121, 454] on link "Native Restoration" at bounding box center [94, 456] width 129 height 14
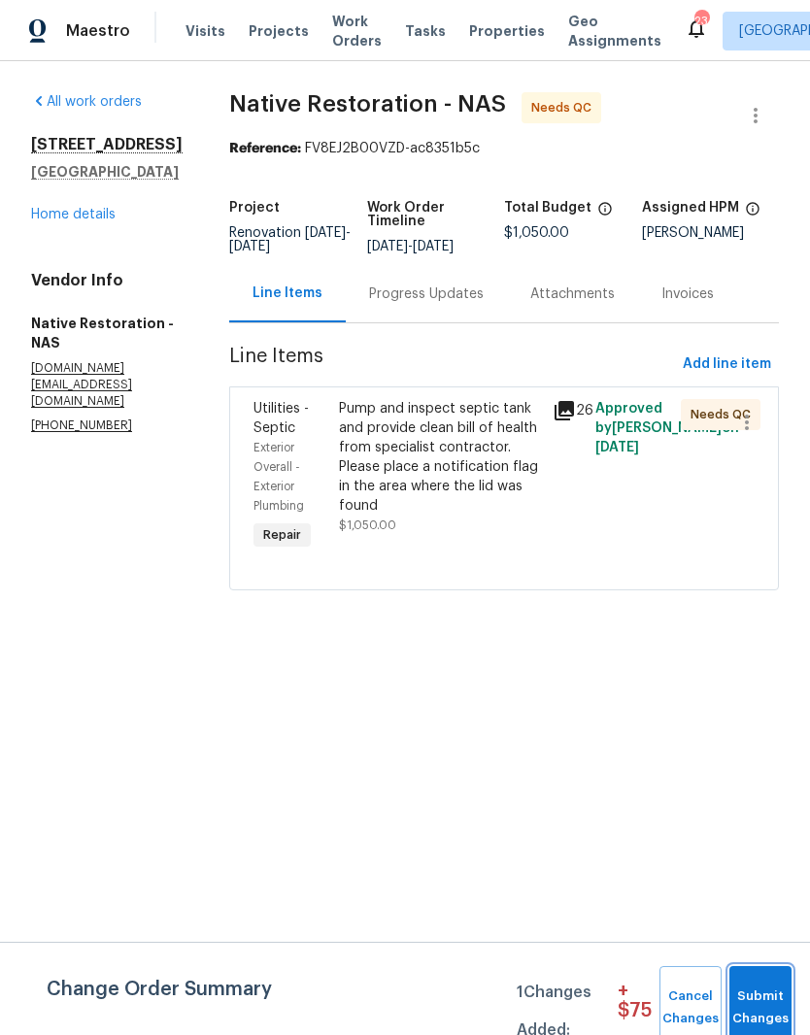
click at [763, 994] on span "Submit Changes" at bounding box center [760, 1008] width 43 height 45
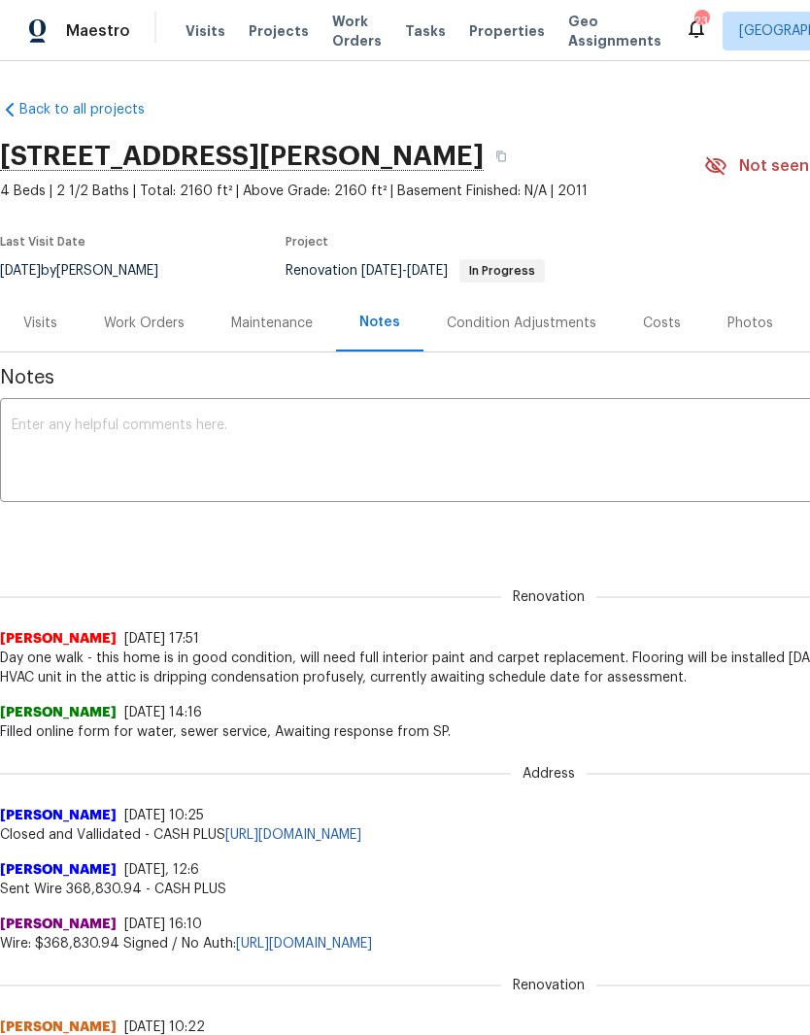
click at [331, 427] on textarea at bounding box center [549, 453] width 1074 height 68
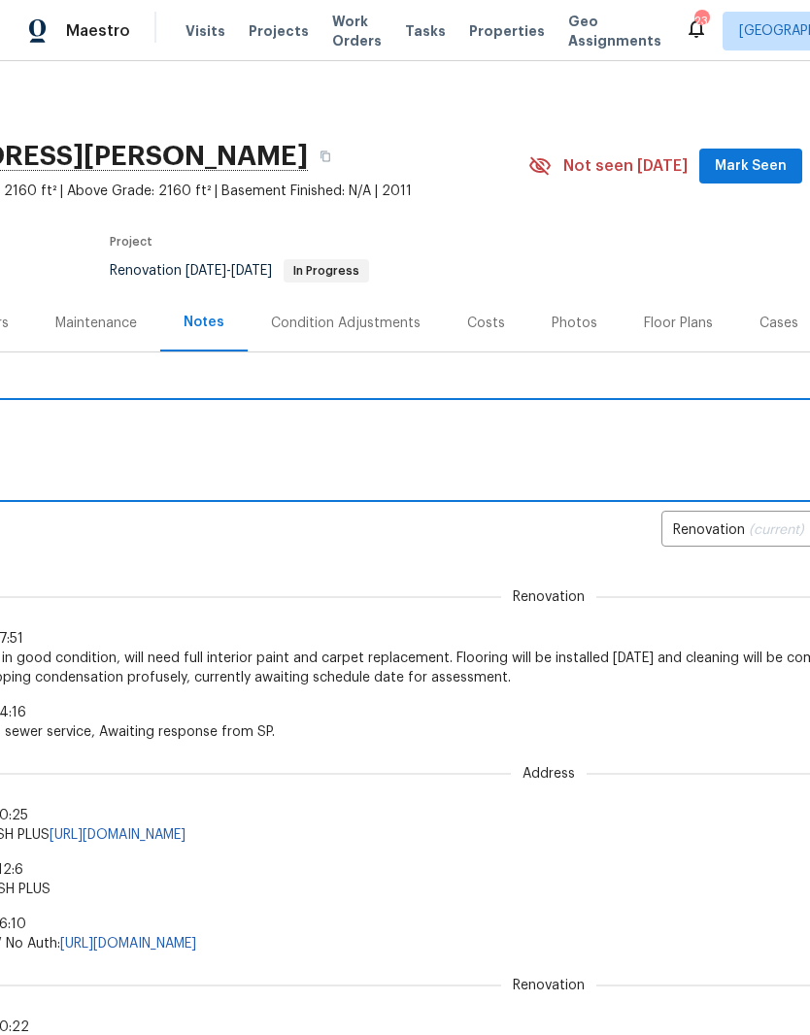
scroll to position [0, 176]
click at [756, 168] on span "Mark Seen" at bounding box center [751, 166] width 72 height 24
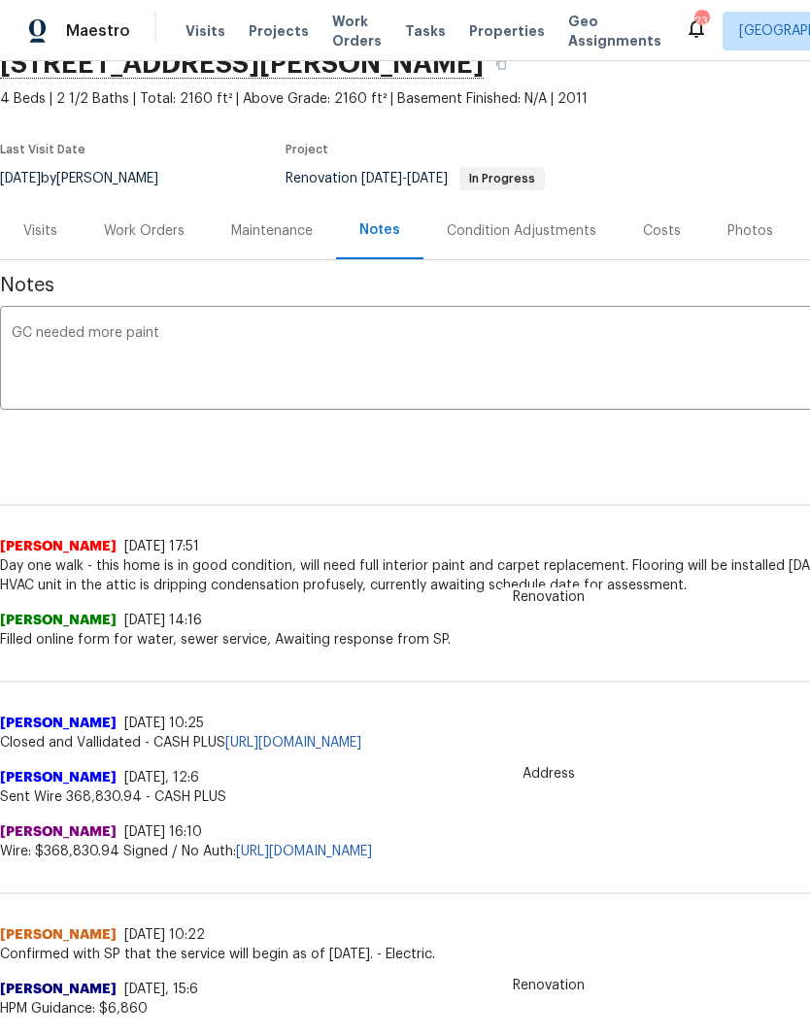
scroll to position [96, 0]
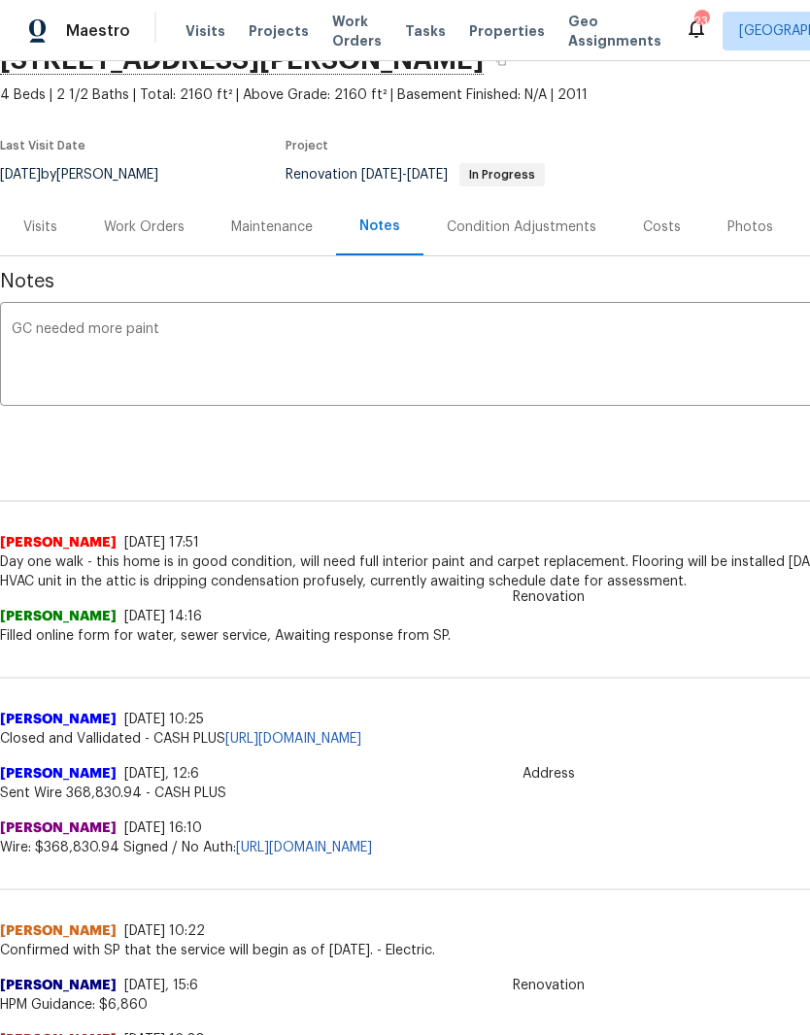
click at [169, 332] on textarea "GC needed more paint" at bounding box center [549, 356] width 1074 height 68
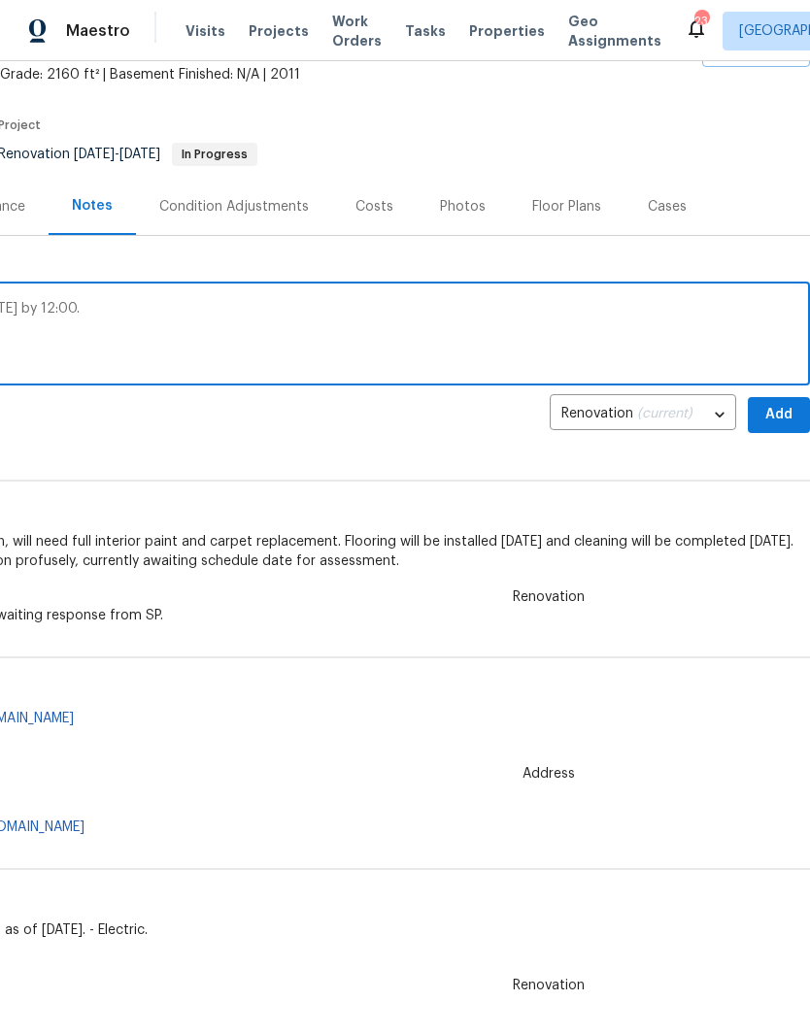
scroll to position [117, 287]
type textarea "GC needed more paint. Paint will arrive today by 12:00."
click at [782, 409] on span "Add" at bounding box center [778, 415] width 31 height 24
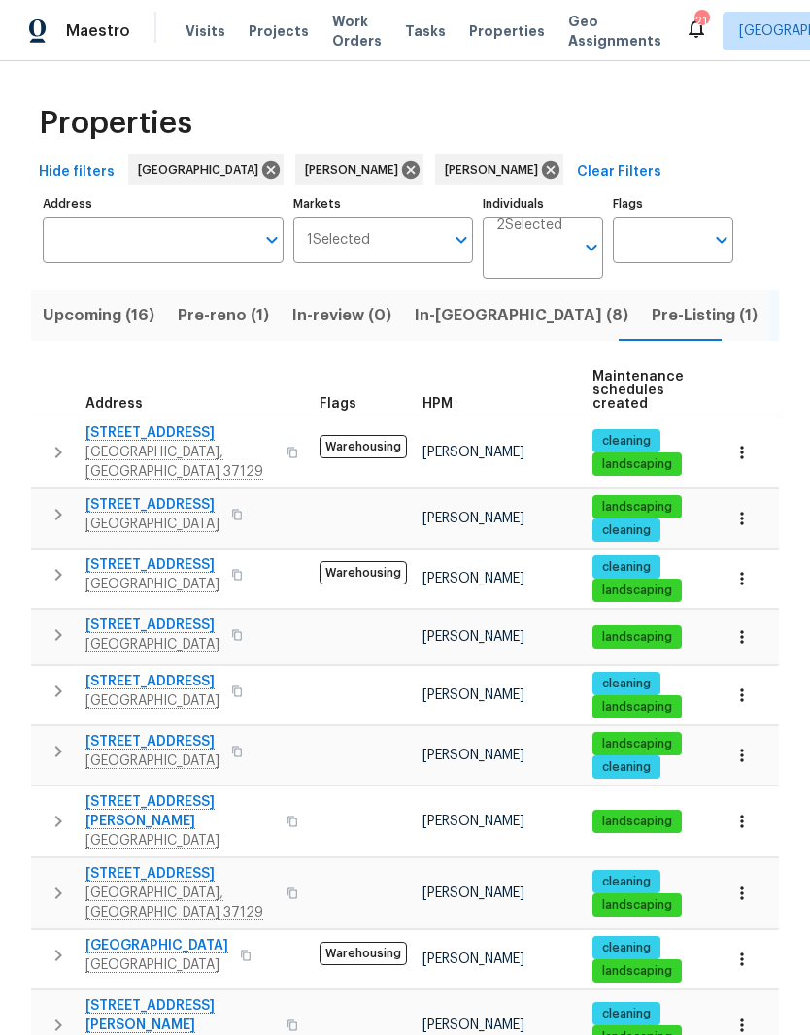
click at [222, 317] on span "Pre-reno (1)" at bounding box center [223, 315] width 91 height 27
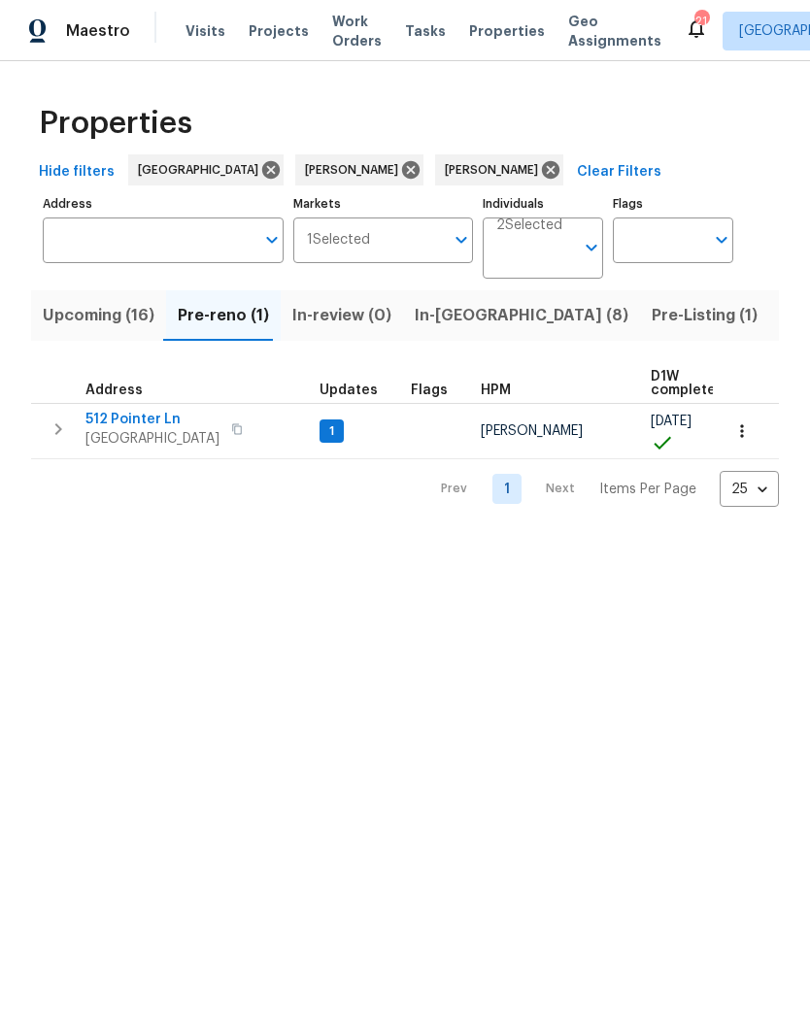
click at [750, 435] on icon "button" at bounding box center [741, 430] width 19 height 19
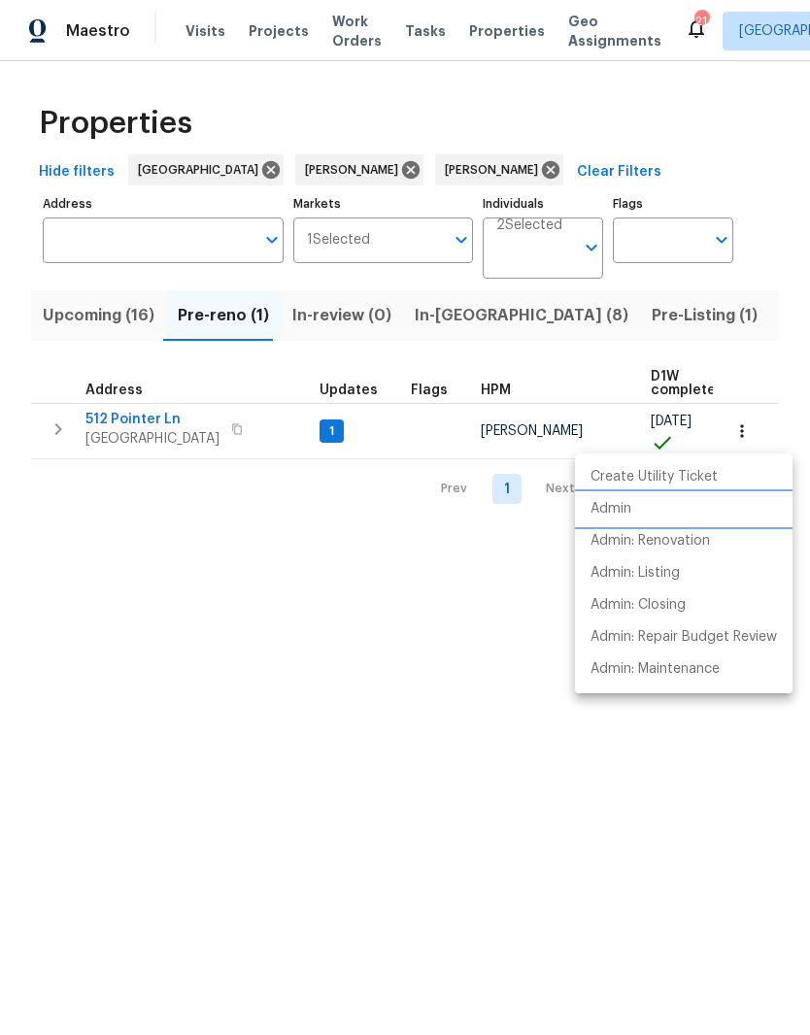
click at [625, 508] on p "Admin" at bounding box center [610, 509] width 41 height 20
click at [444, 319] on div at bounding box center [405, 517] width 810 height 1035
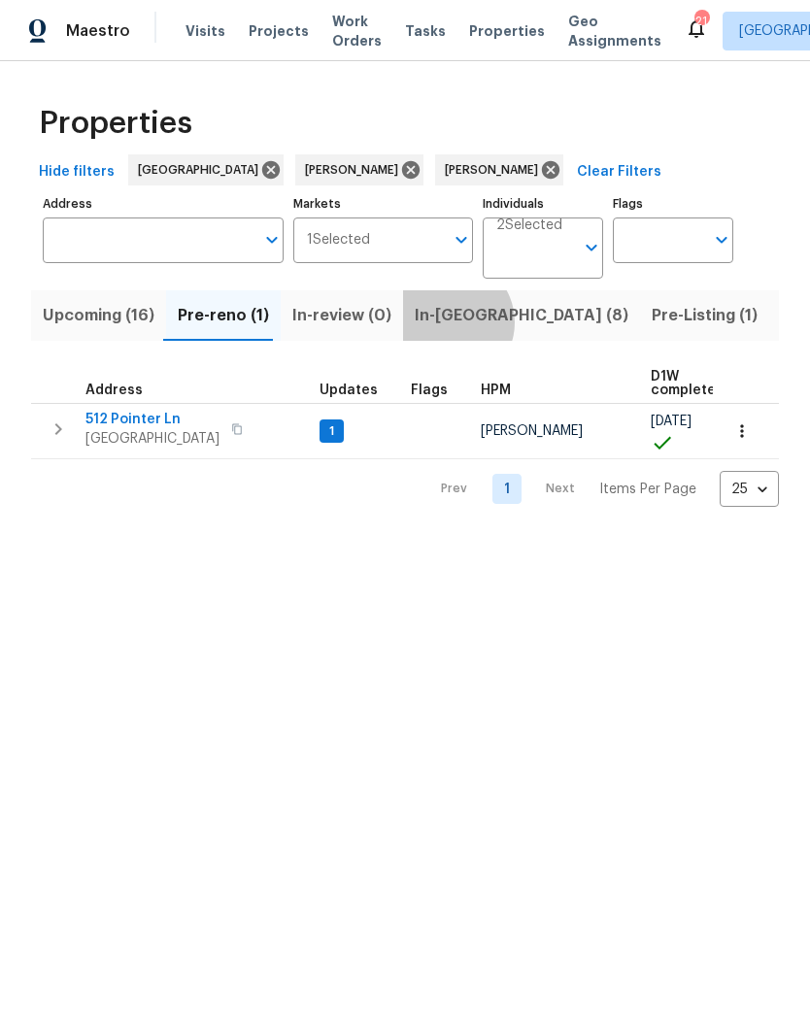
click at [437, 324] on span "In-[GEOGRAPHIC_DATA] (8)" at bounding box center [522, 315] width 214 height 27
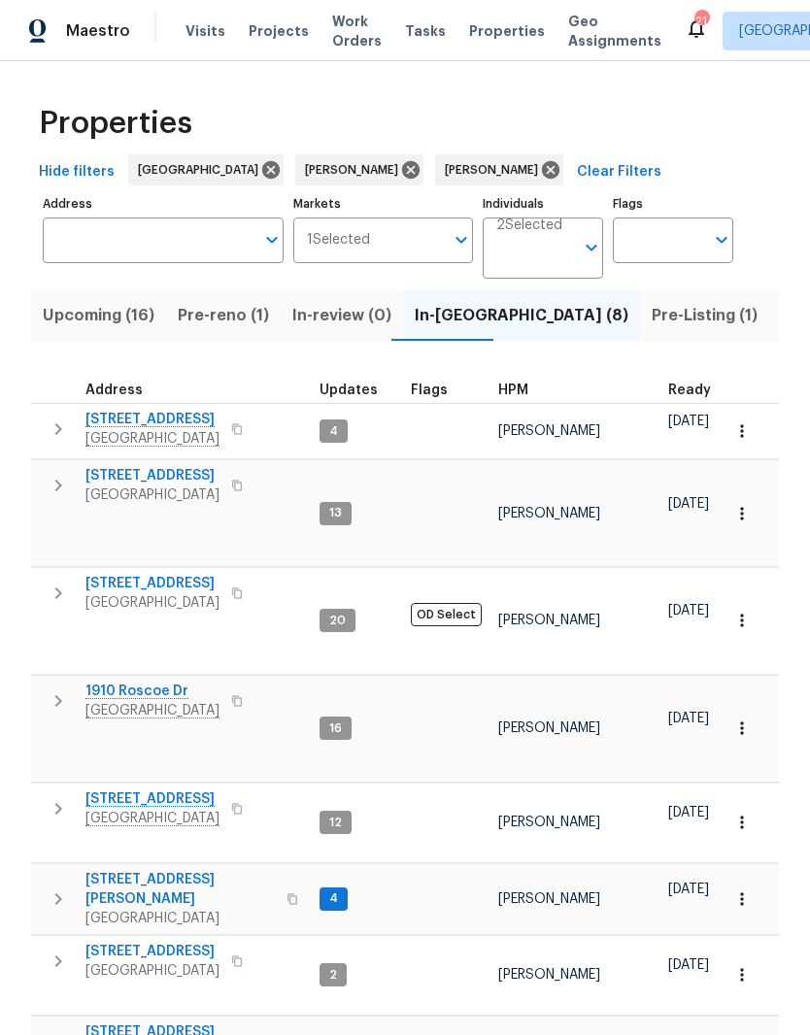
click at [175, 942] on span "[STREET_ADDRESS]" at bounding box center [152, 951] width 134 height 19
click at [781, 322] on span "Listed (65)" at bounding box center [823, 315] width 84 height 27
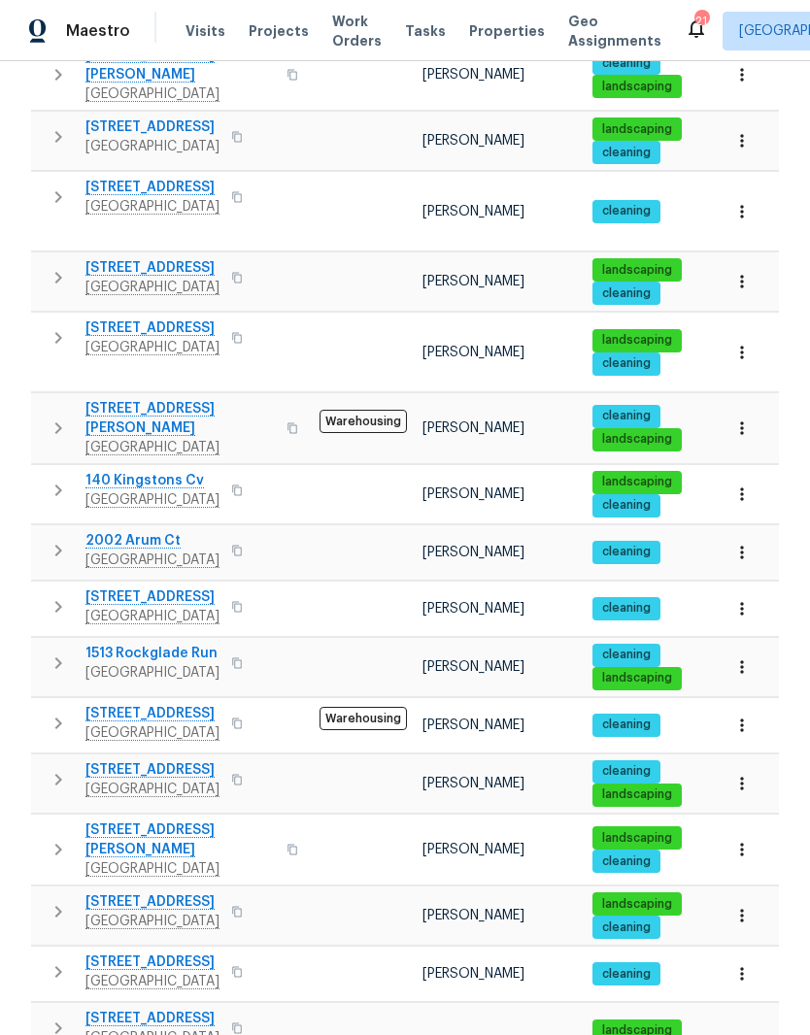
scroll to position [80, 0]
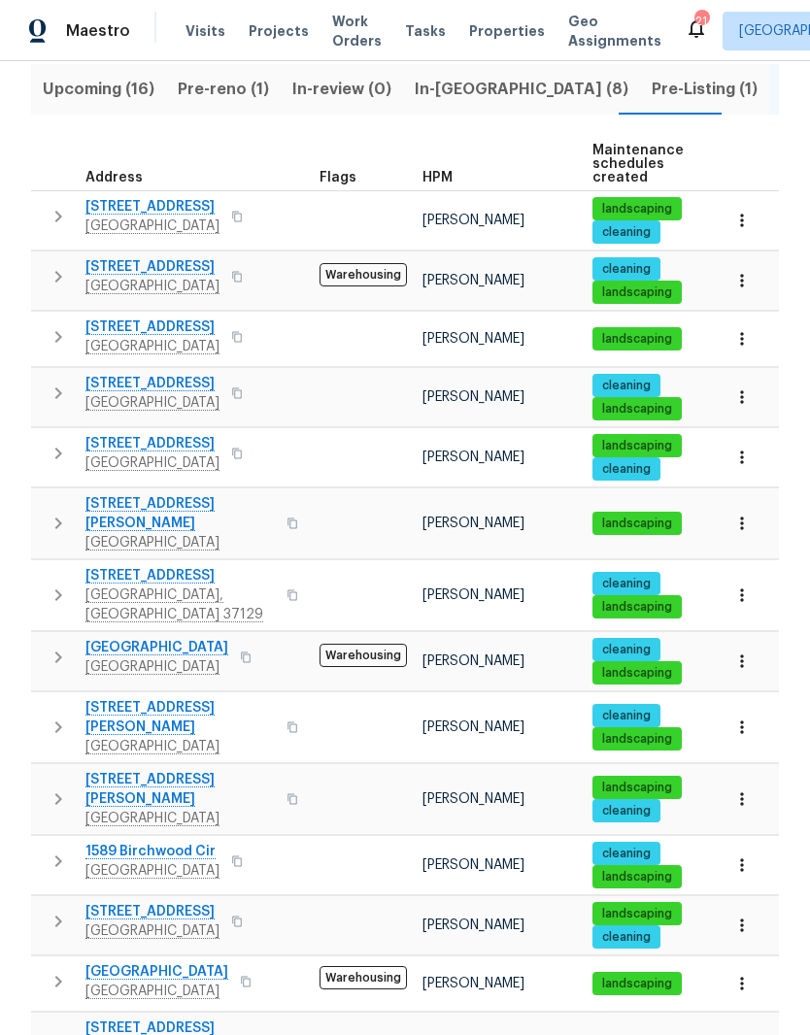
scroll to position [224, 0]
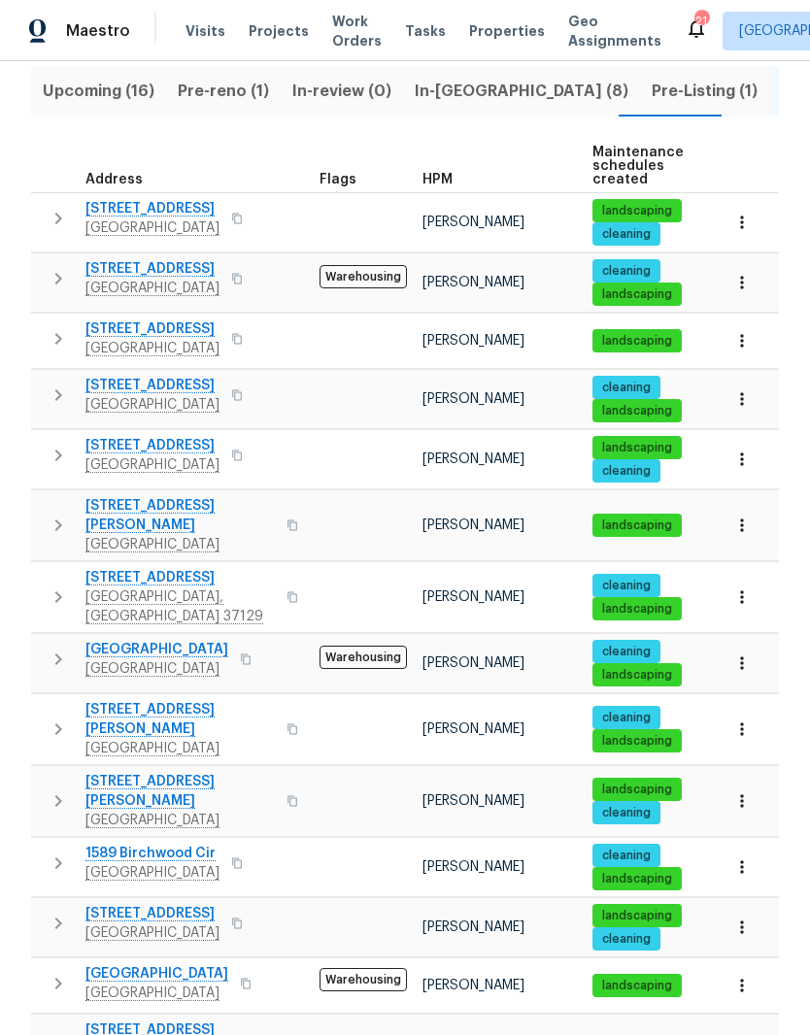
click at [211, 1021] on span "1608 Rock Springs Midland Rd" at bounding box center [179, 1030] width 189 height 19
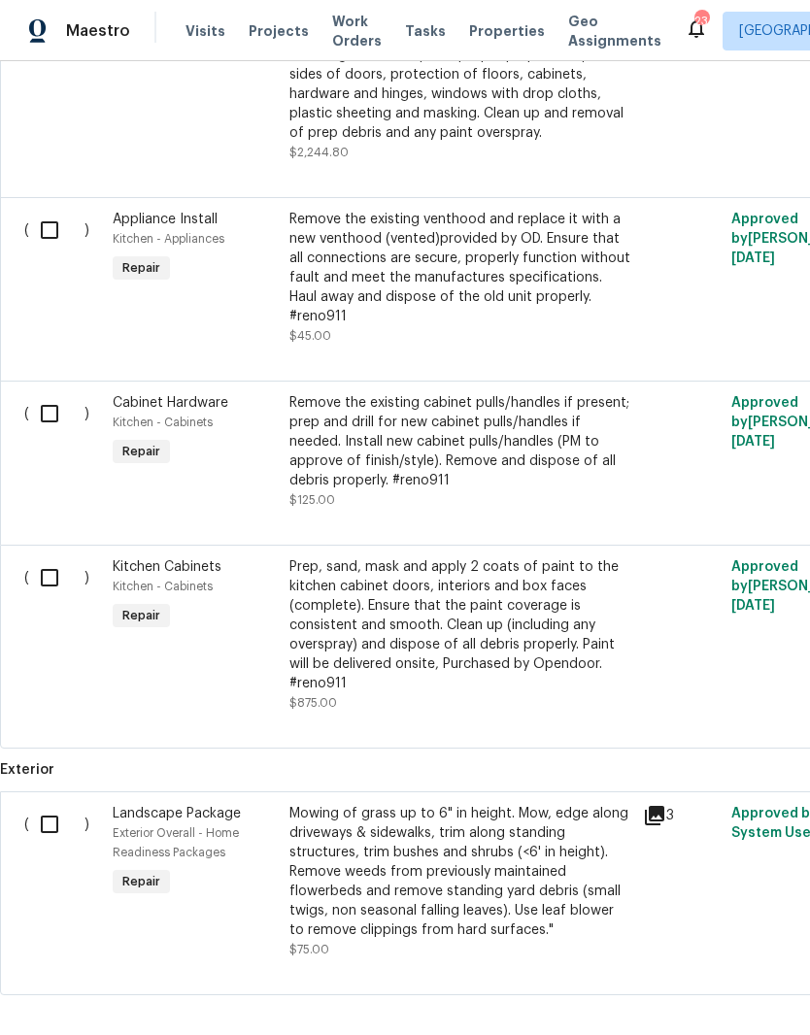
scroll to position [1361, 0]
click at [51, 819] on input "checkbox" at bounding box center [56, 825] width 55 height 41
checkbox input "true"
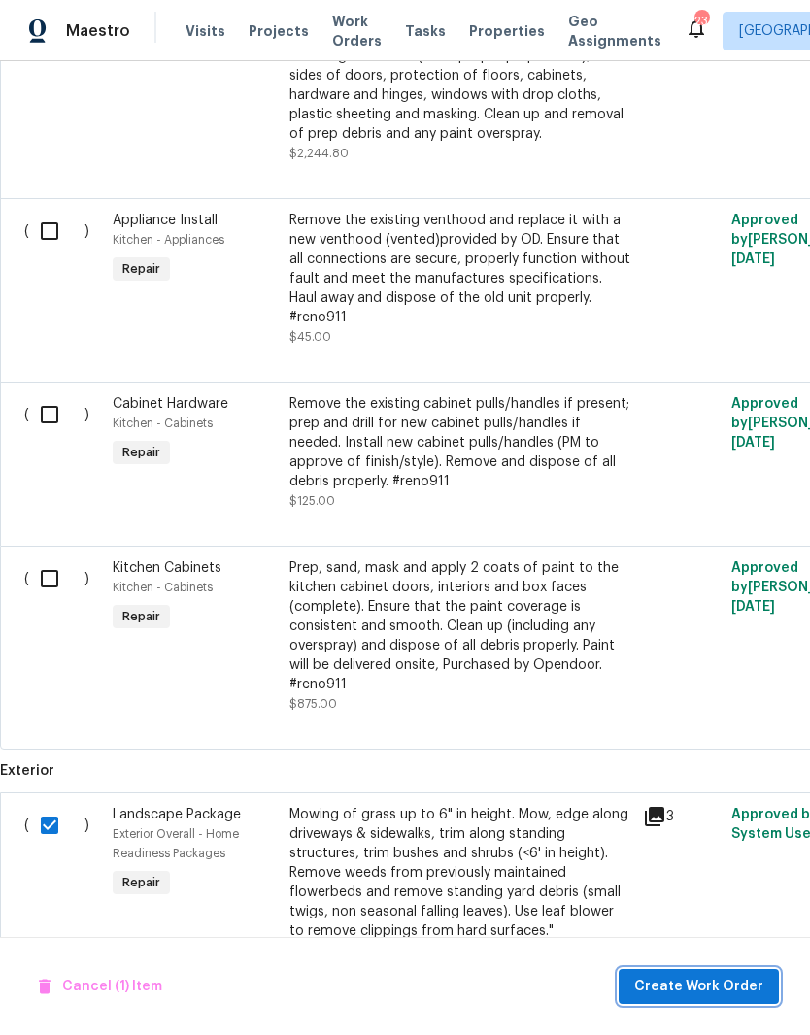
click at [706, 986] on span "Create Work Order" at bounding box center [698, 987] width 129 height 24
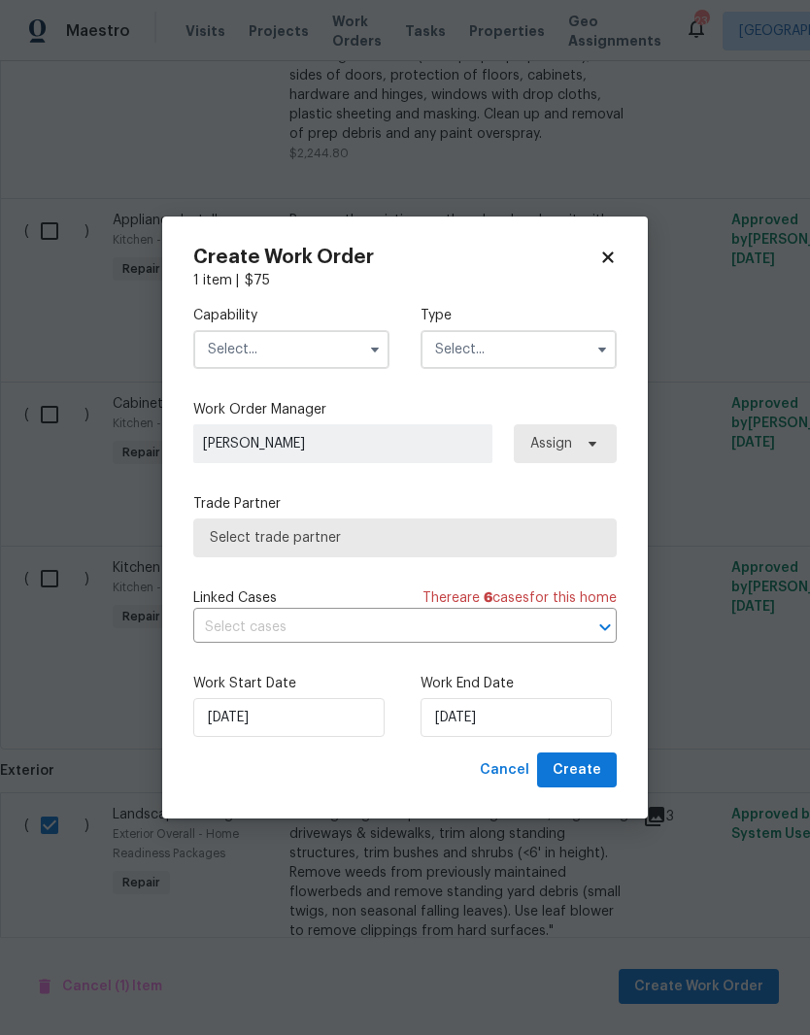
click at [323, 346] on input "text" at bounding box center [291, 349] width 196 height 39
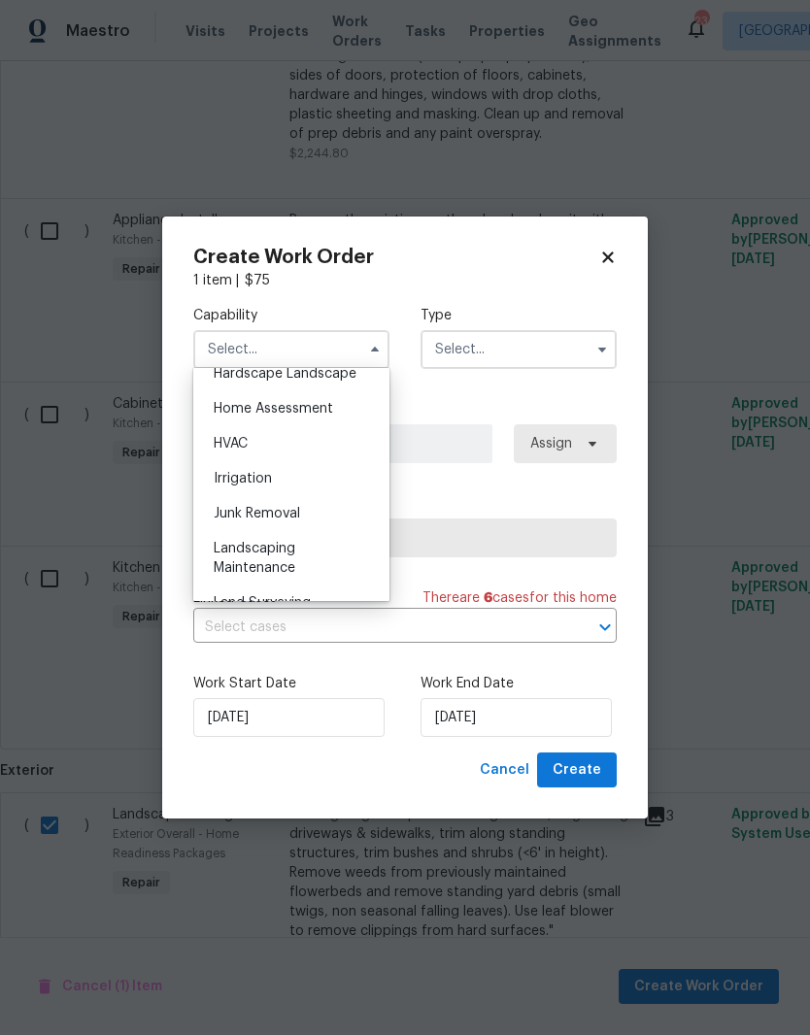
scroll to position [1162, 0]
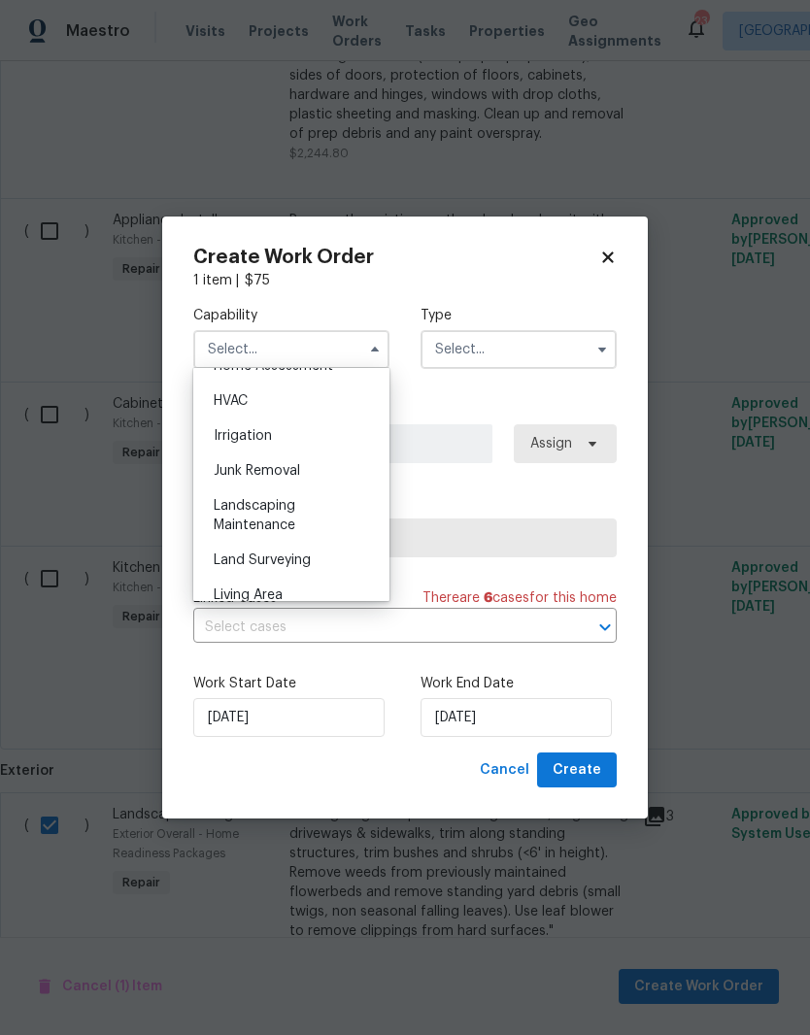
click at [281, 522] on span "Landscaping Maintenance" at bounding box center [255, 515] width 82 height 33
type input "Landscaping Maintenance"
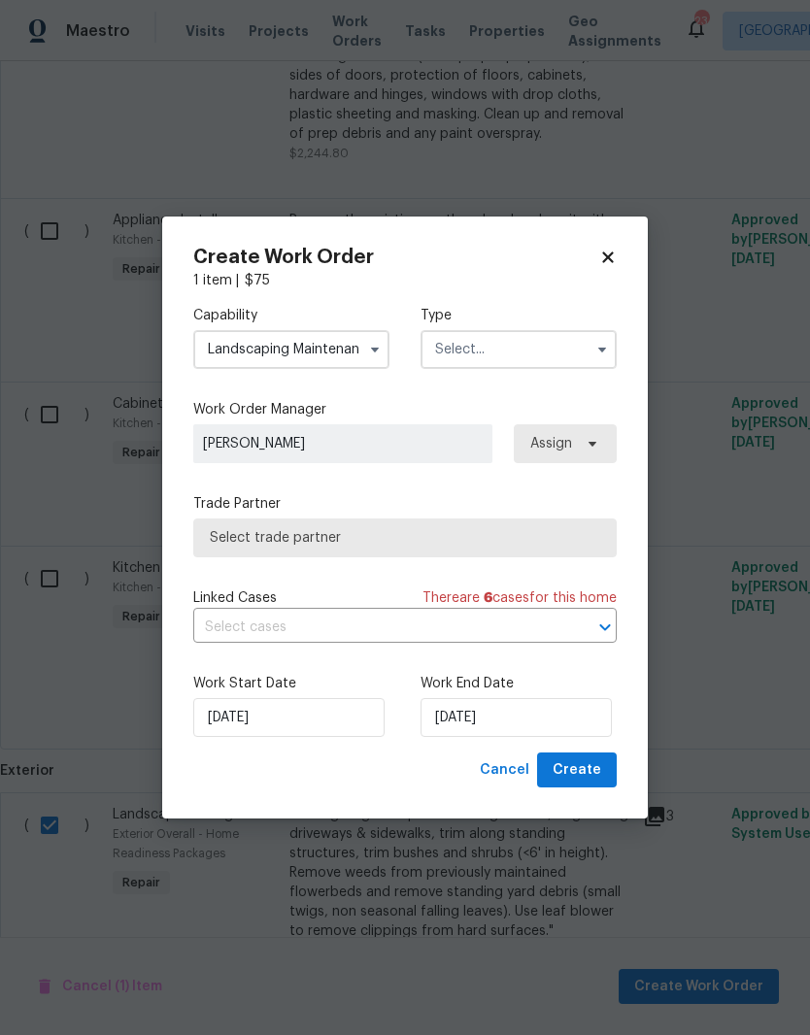
click at [526, 351] on input "text" at bounding box center [518, 349] width 196 height 39
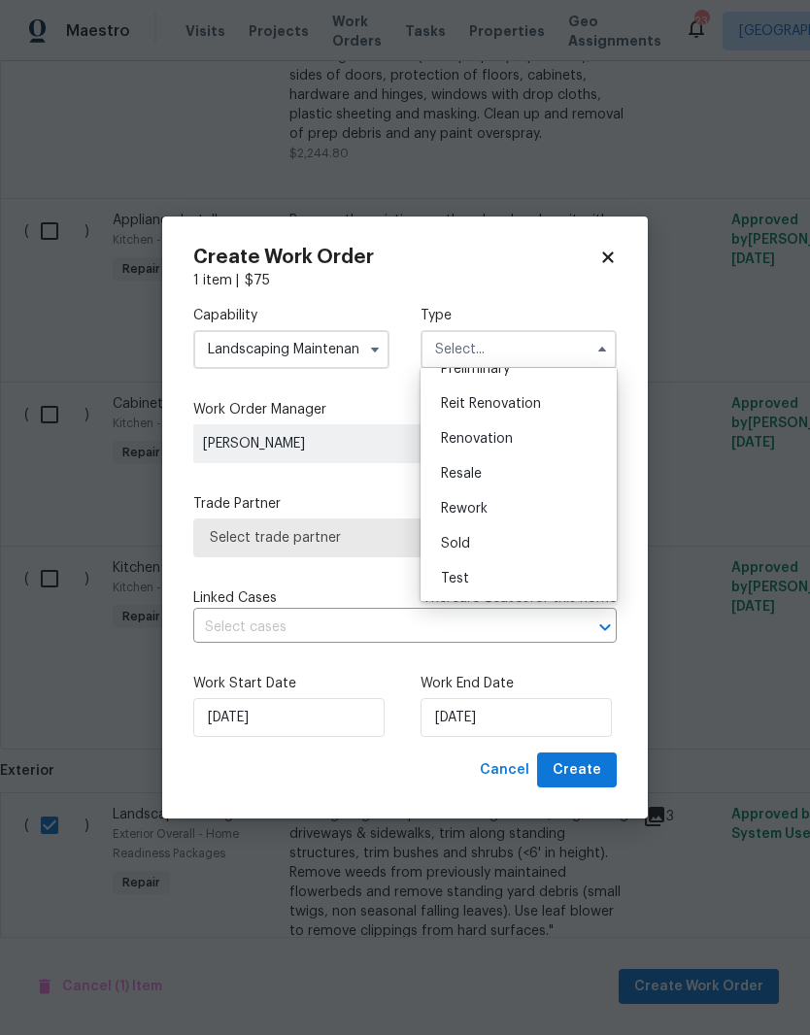
scroll to position [441, 0]
click at [488, 436] on span "Renovation" at bounding box center [477, 439] width 72 height 14
type input "Renovation"
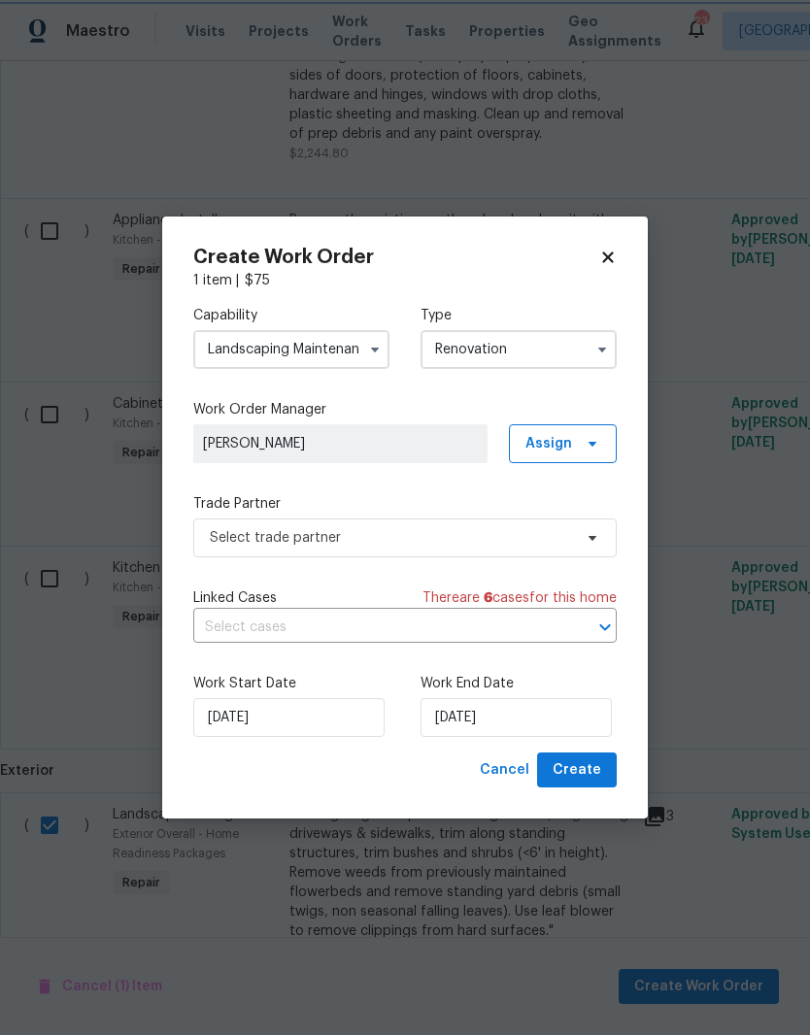
scroll to position [0, 0]
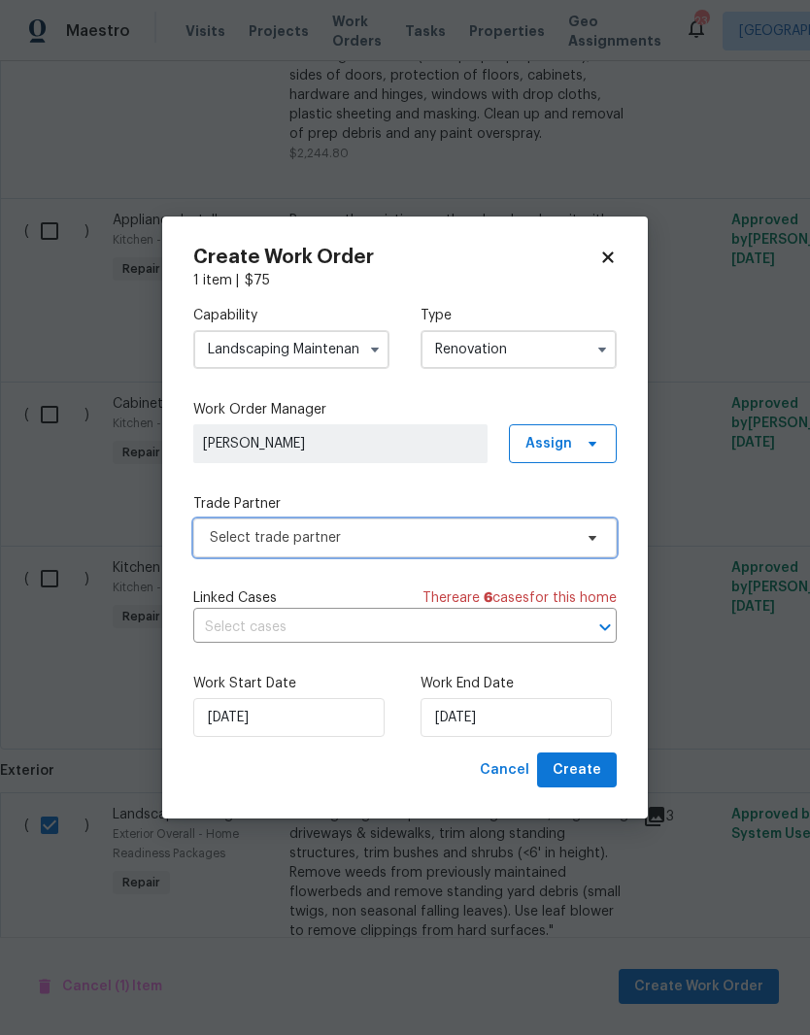
click at [586, 540] on icon at bounding box center [593, 538] width 16 height 16
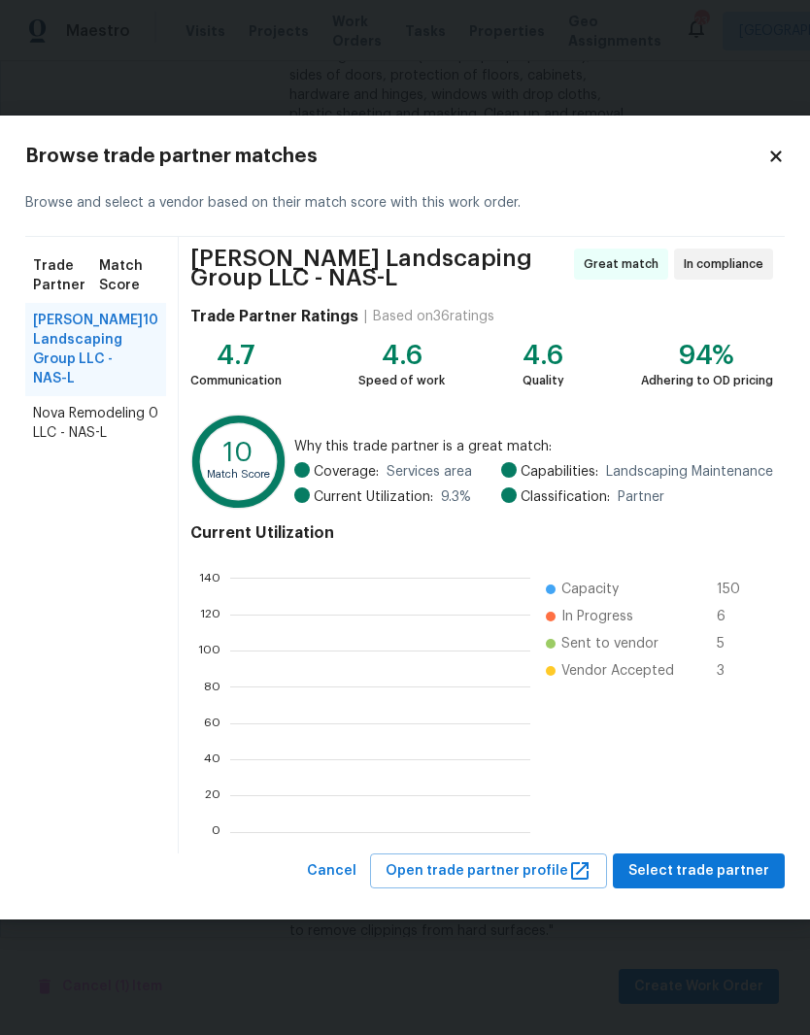
scroll to position [272, 300]
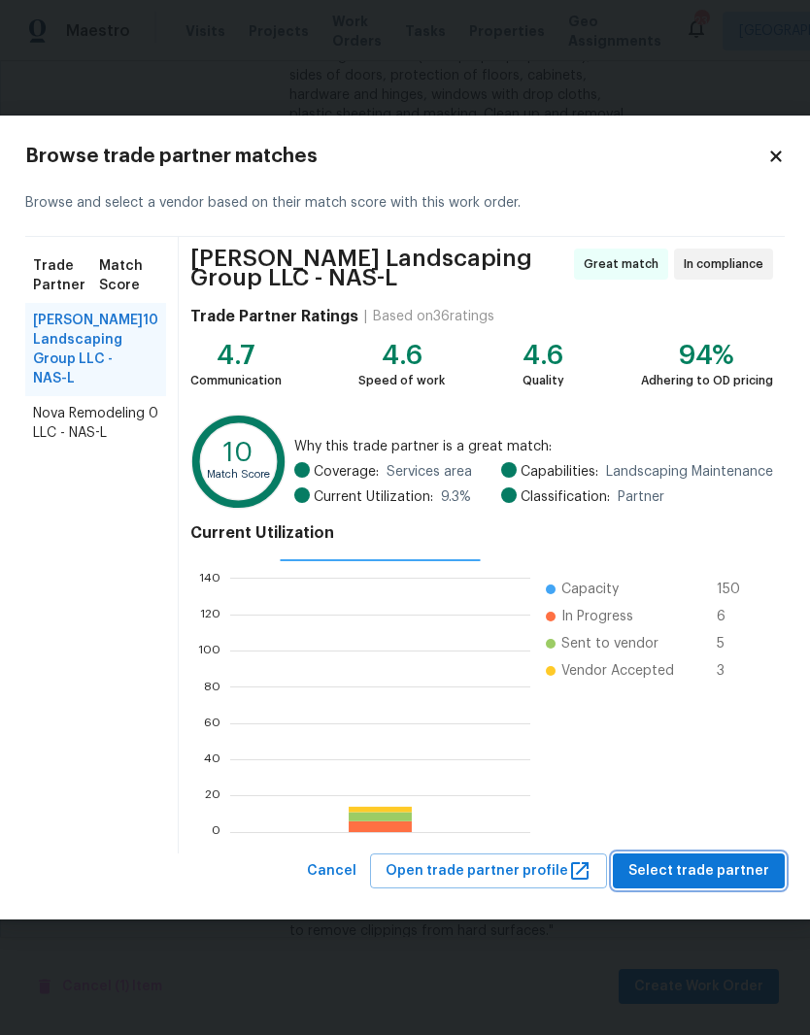
click at [742, 867] on span "Select trade partner" at bounding box center [698, 871] width 141 height 24
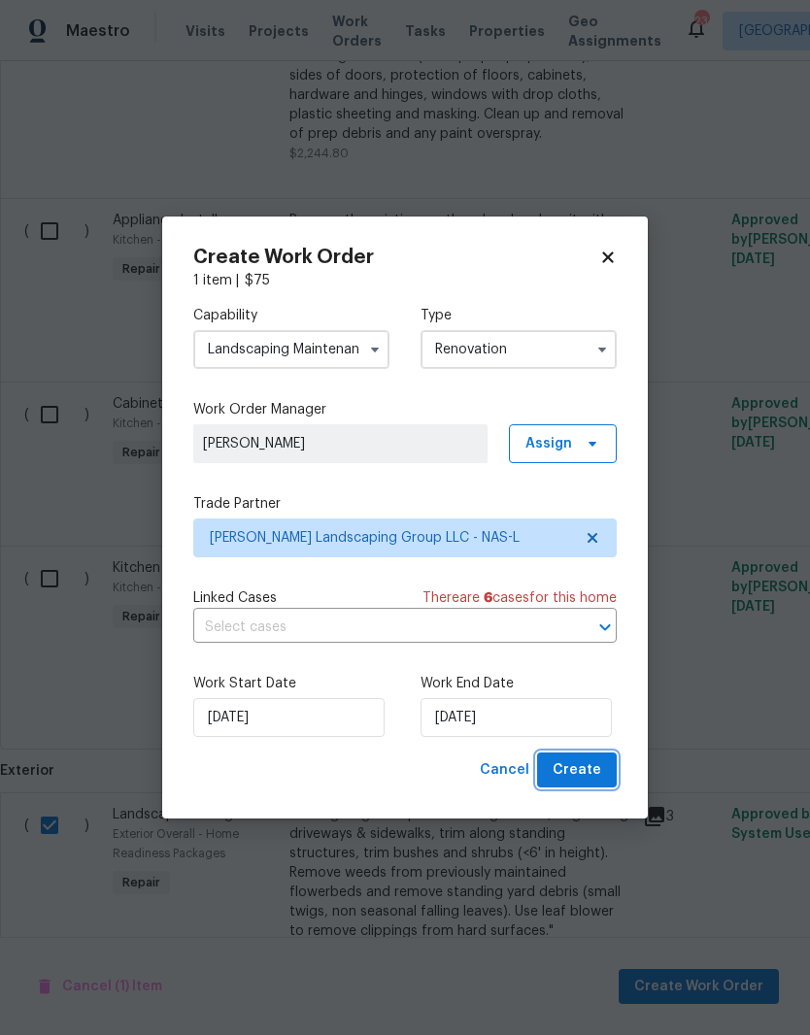
click at [590, 773] on span "Create" at bounding box center [577, 770] width 49 height 24
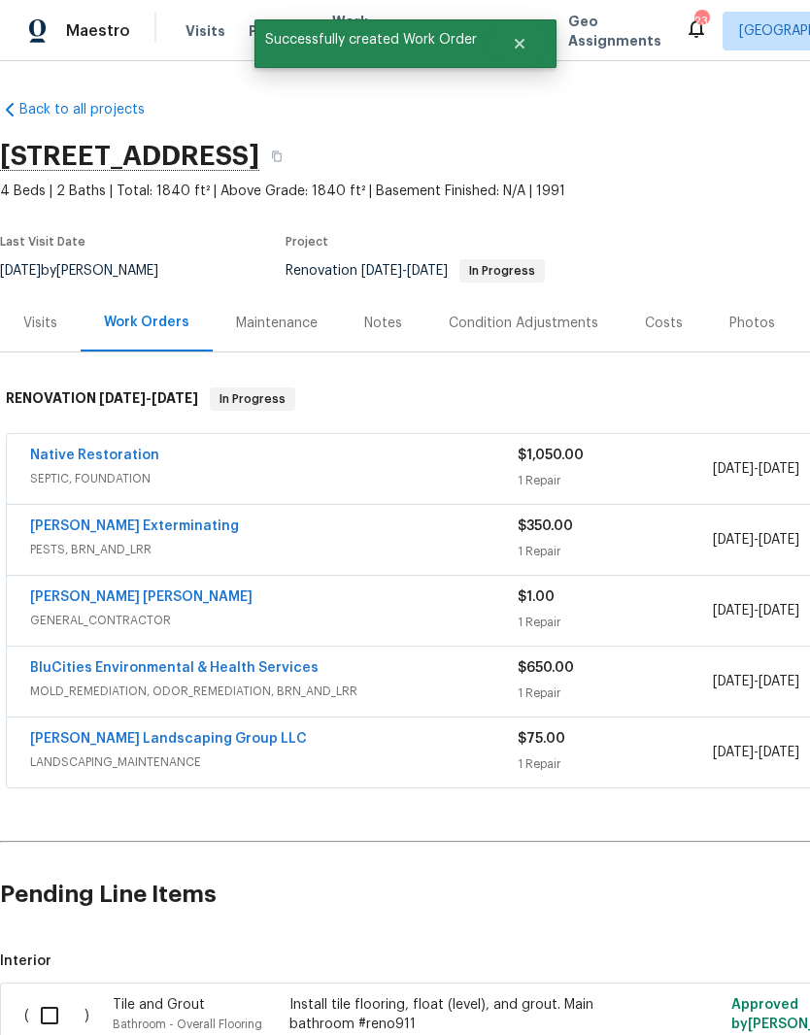
scroll to position [0, 0]
click at [166, 744] on link "[PERSON_NAME] Landscaping Group LLC" at bounding box center [168, 739] width 277 height 14
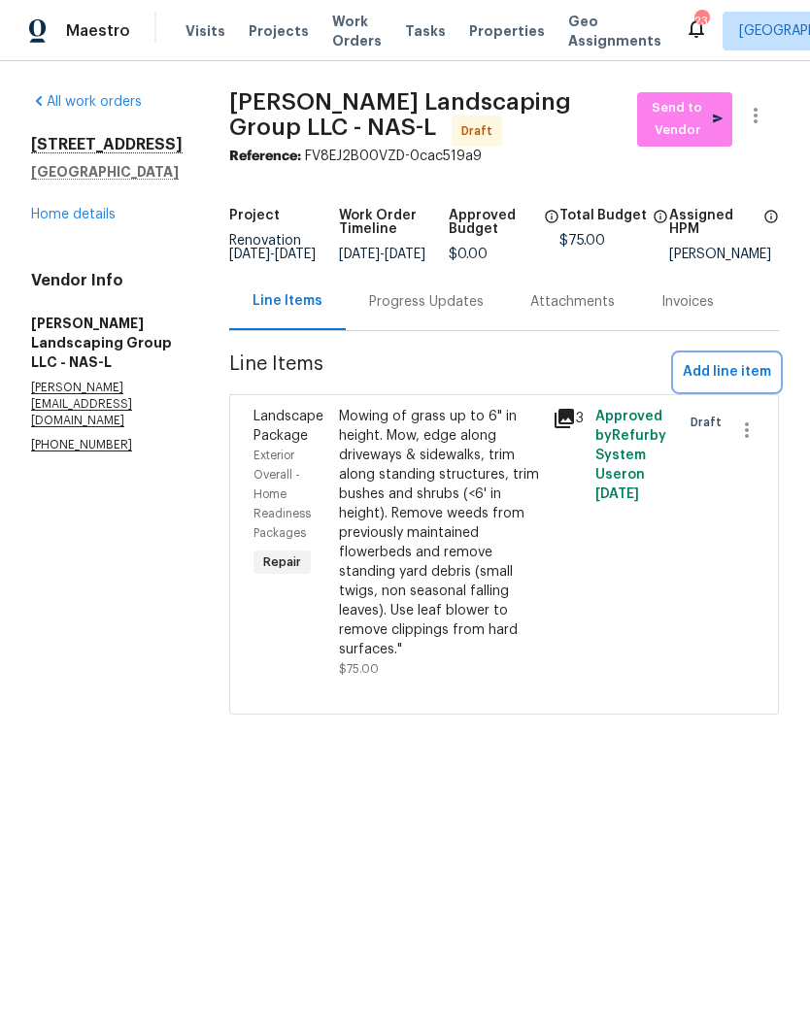
click at [737, 385] on span "Add line item" at bounding box center [727, 372] width 88 height 24
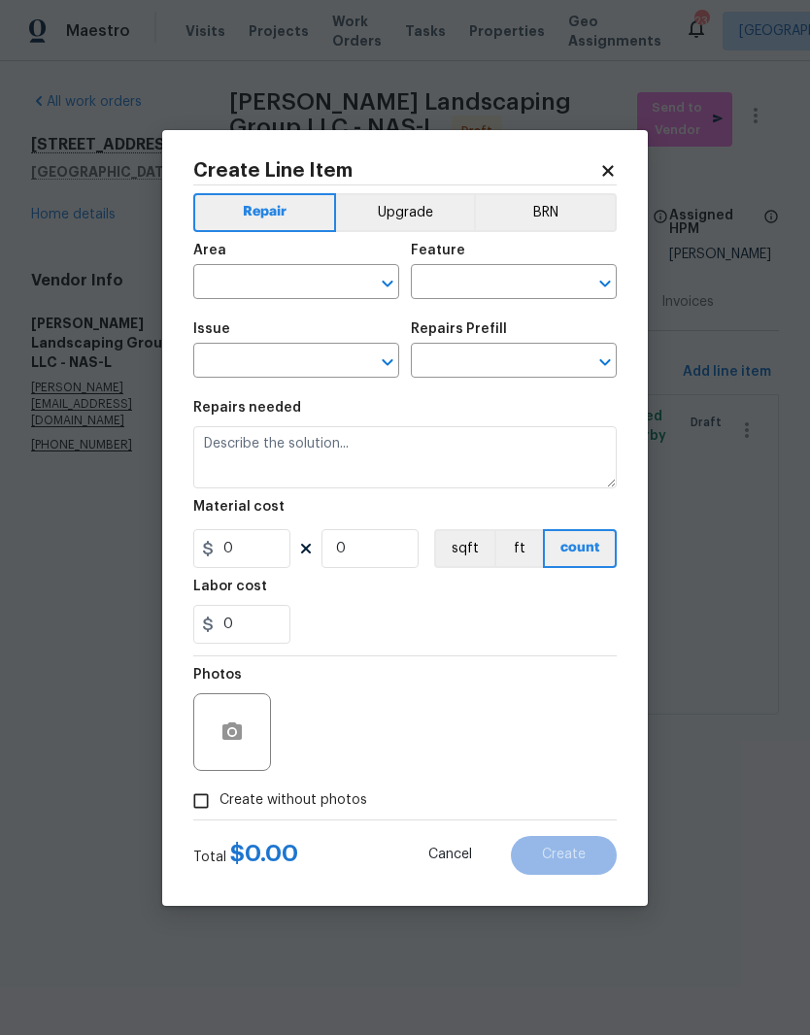
click at [334, 269] on input "text" at bounding box center [268, 284] width 151 height 30
type input "exter"
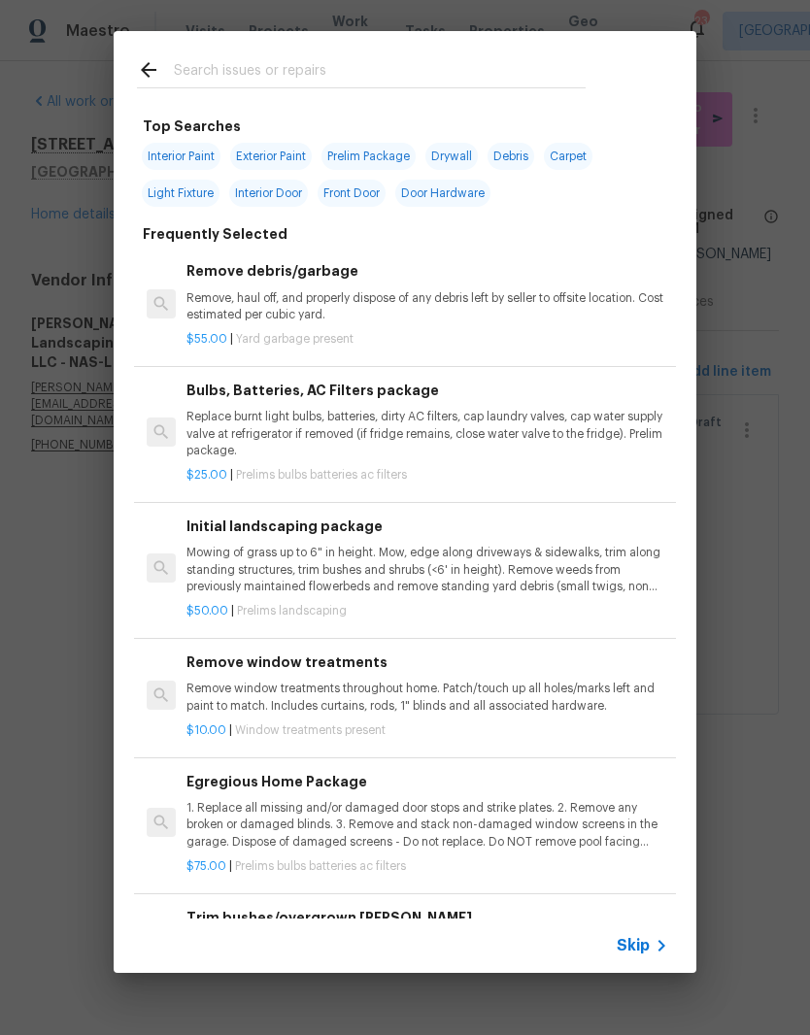
click at [319, 69] on input "text" at bounding box center [380, 72] width 412 height 29
type input "Bushes"
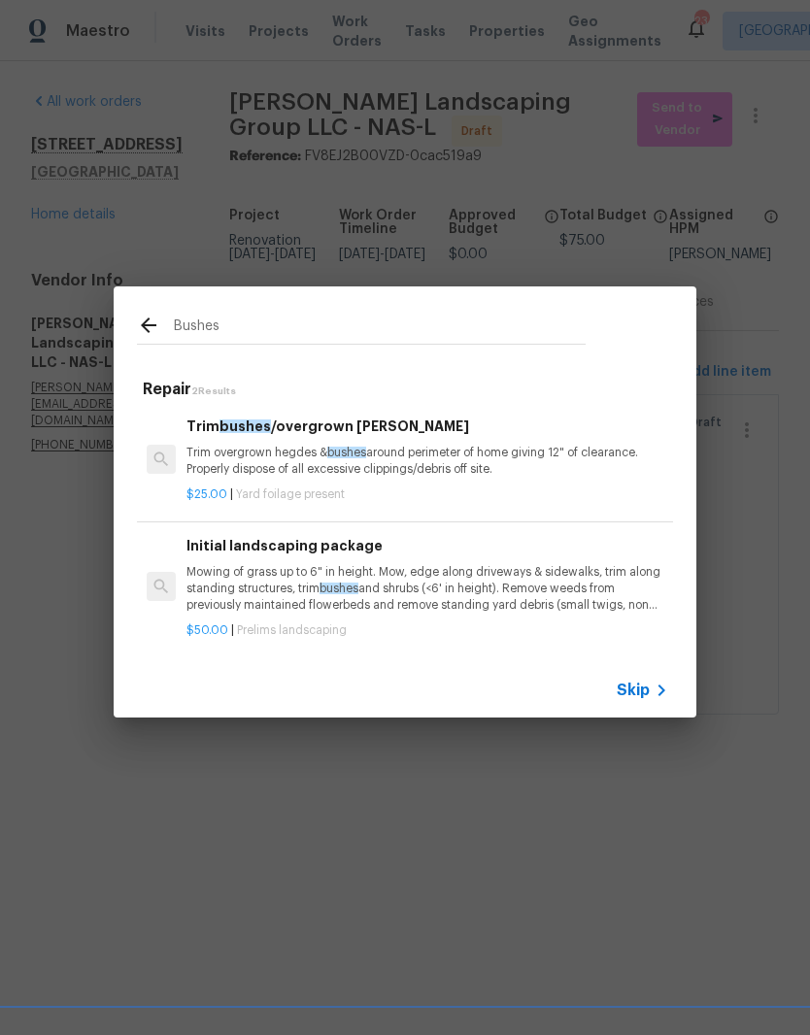
click at [360, 452] on span "bushes" at bounding box center [346, 453] width 39 height 12
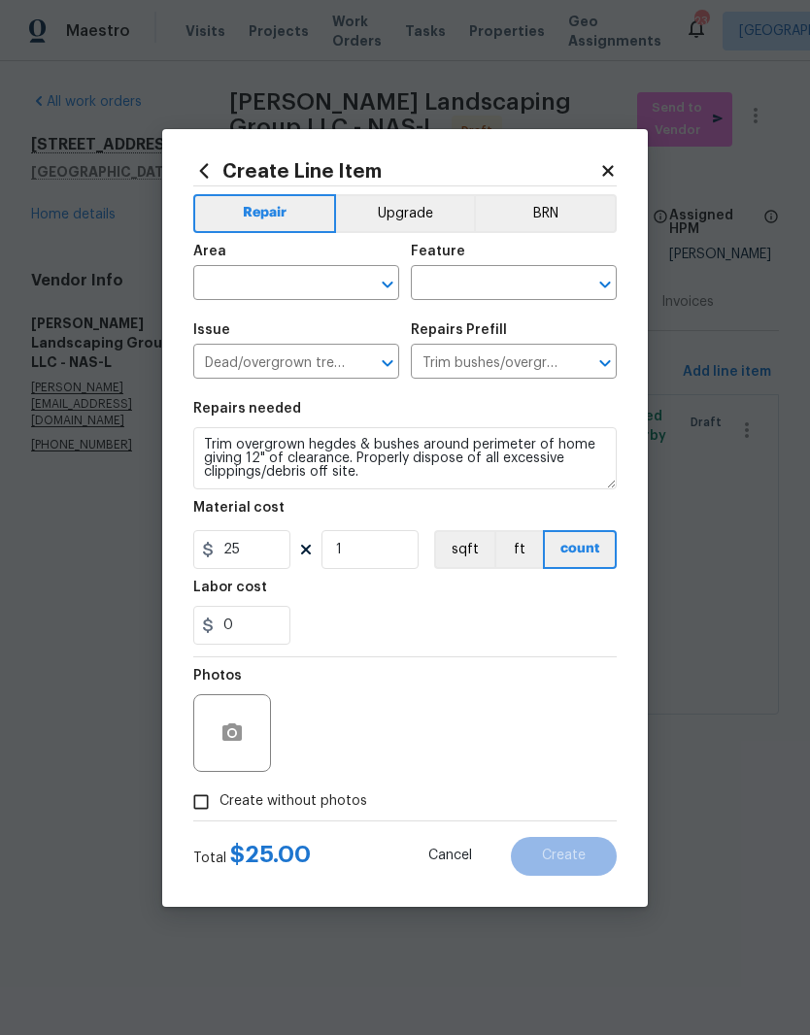
click at [341, 276] on input "text" at bounding box center [268, 285] width 151 height 30
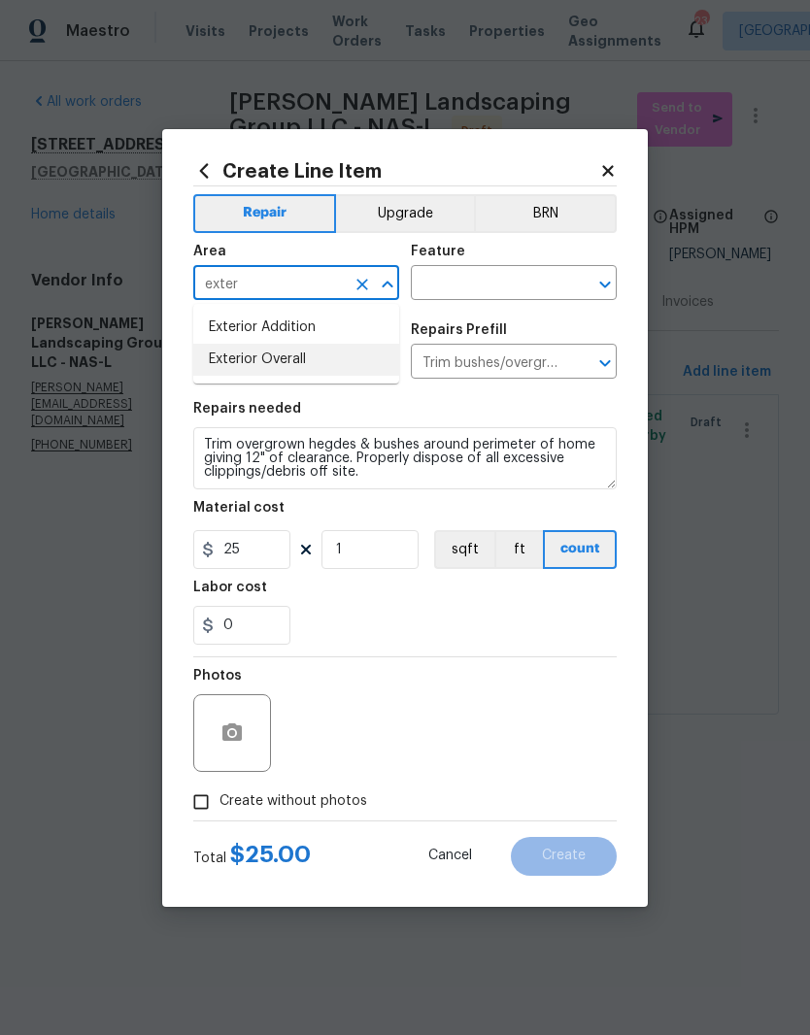
click at [297, 365] on li "Exterior Overall" at bounding box center [296, 360] width 206 height 32
type input "Exterior Overall"
click at [516, 285] on input "text" at bounding box center [486, 285] width 151 height 30
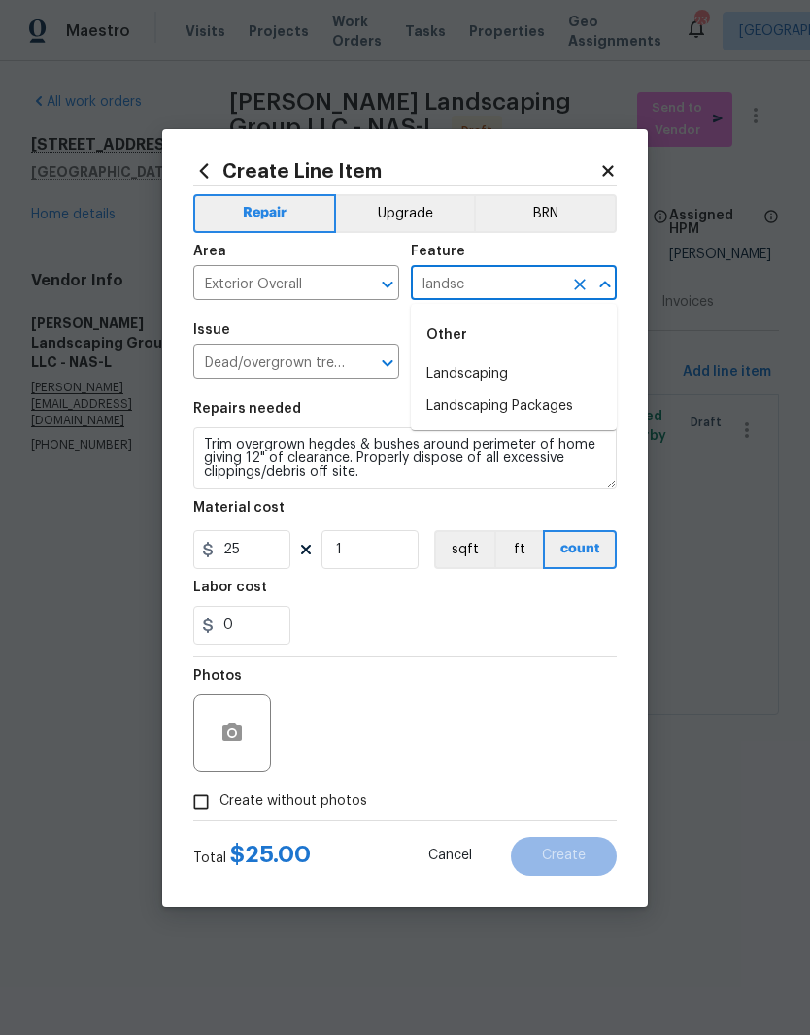
click at [502, 373] on li "Landscaping" at bounding box center [514, 374] width 206 height 32
type input "Landscaping"
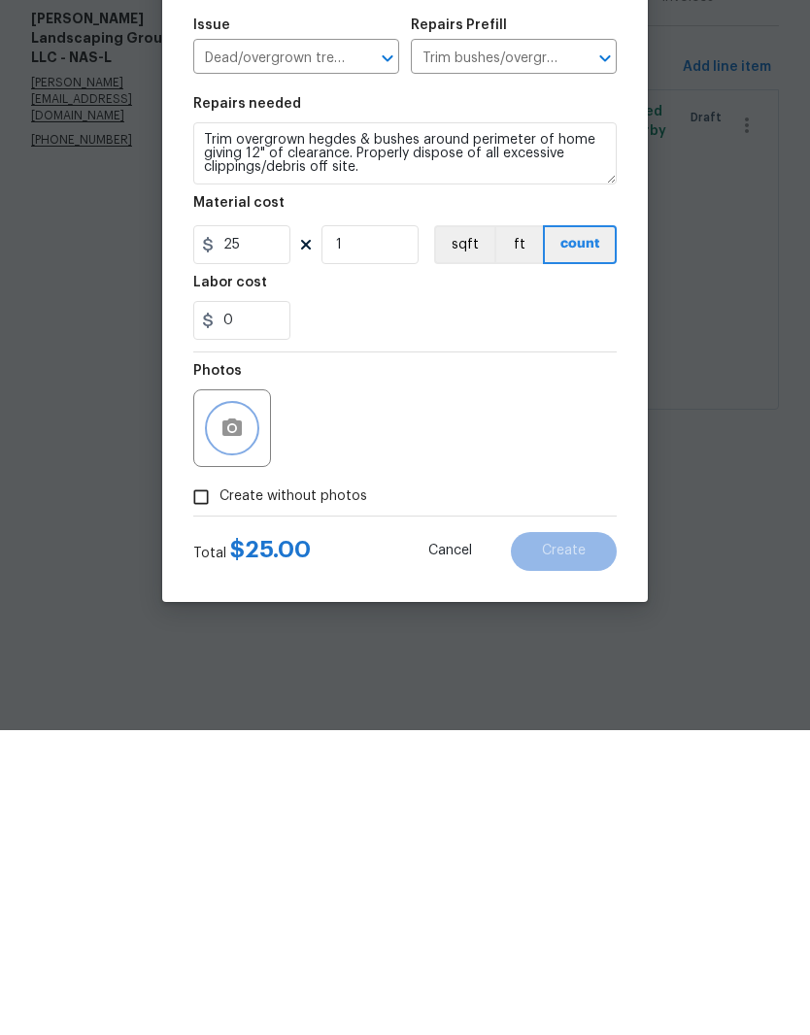
click at [238, 723] on icon "button" at bounding box center [231, 731] width 19 height 17
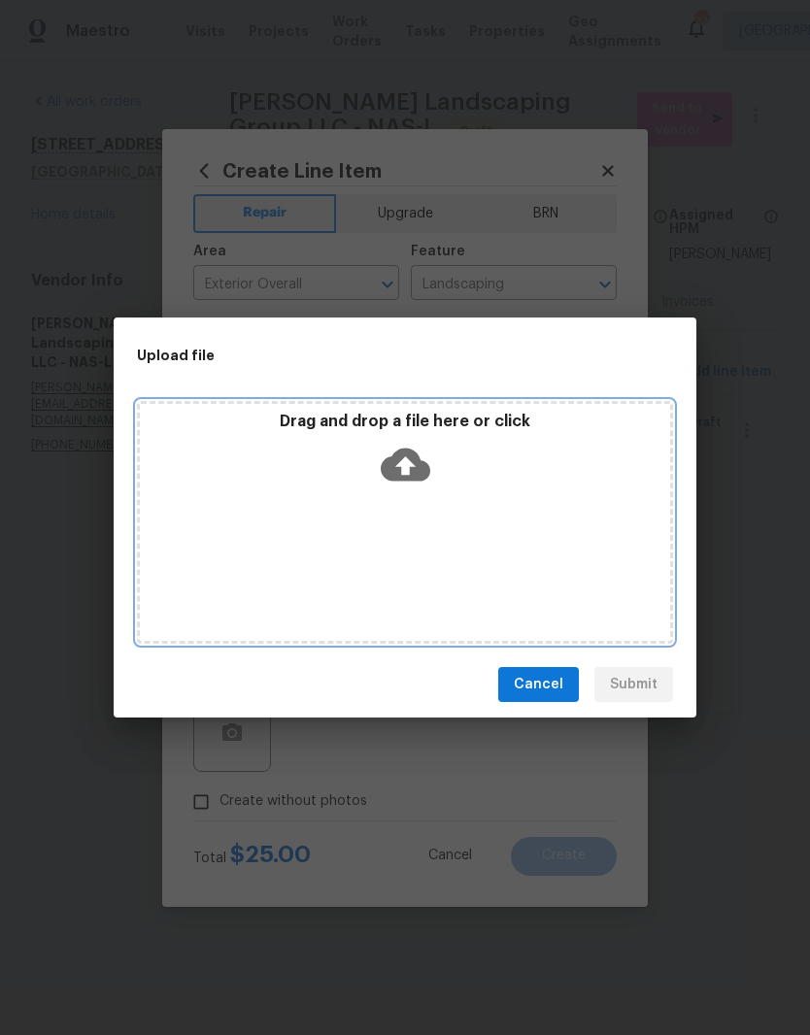
click at [460, 502] on div "Drag and drop a file here or click" at bounding box center [405, 522] width 536 height 243
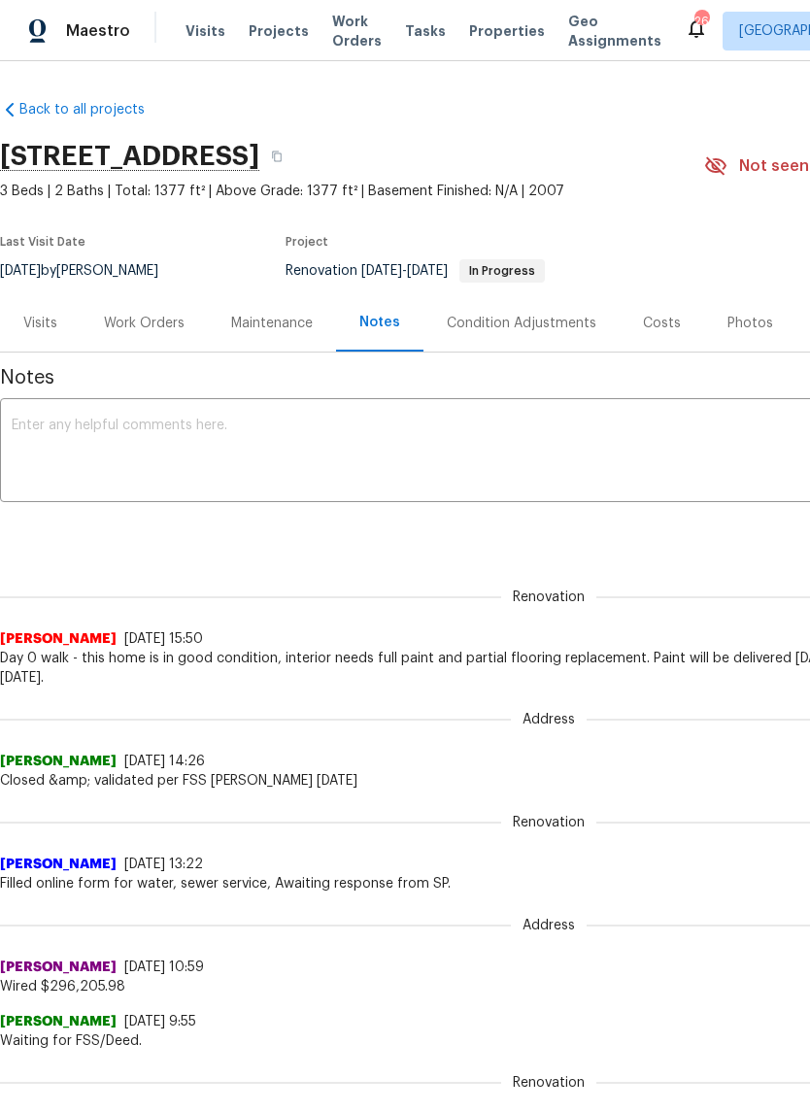
click at [157, 430] on textarea at bounding box center [549, 453] width 1074 height 68
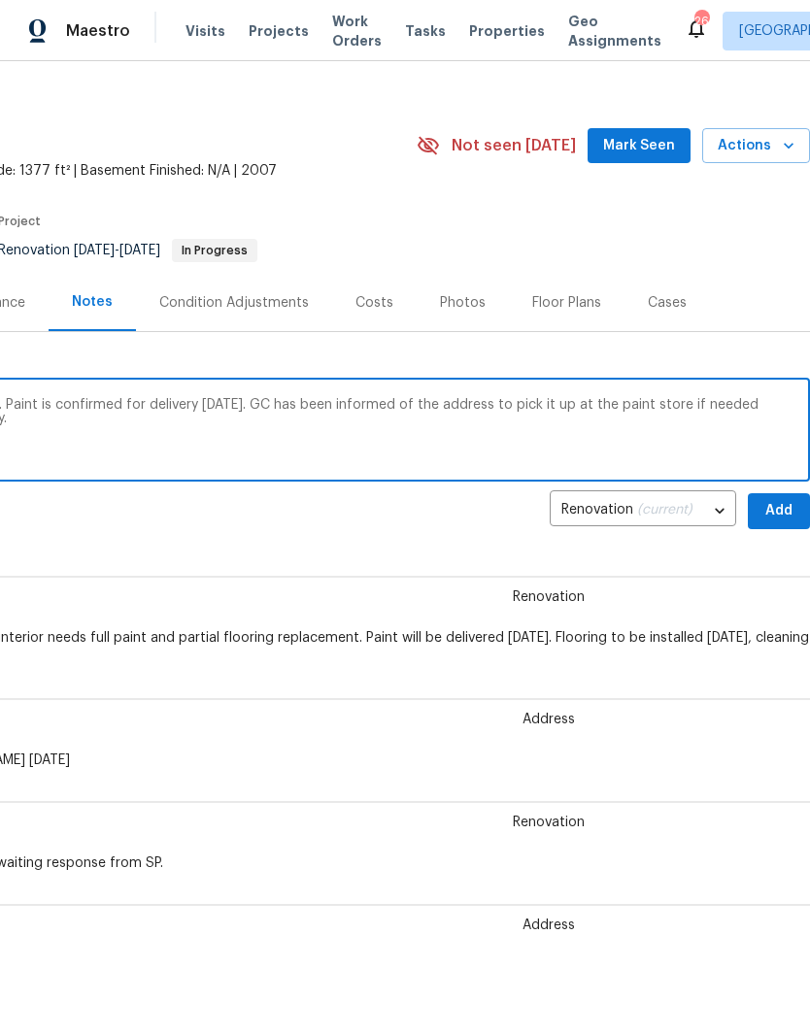
scroll to position [17, 287]
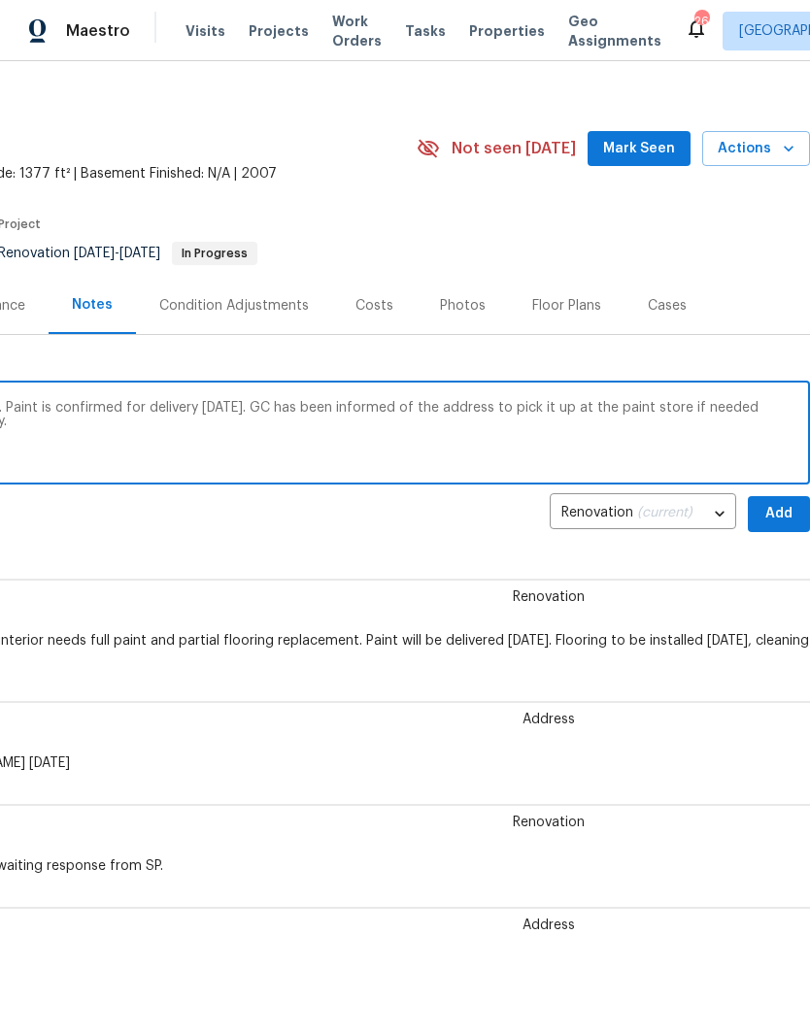
type textarea "GC did not get the exterior paint delivered. Paint is confirmed for delivery [D…"
click at [784, 508] on span "Add" at bounding box center [778, 514] width 31 height 24
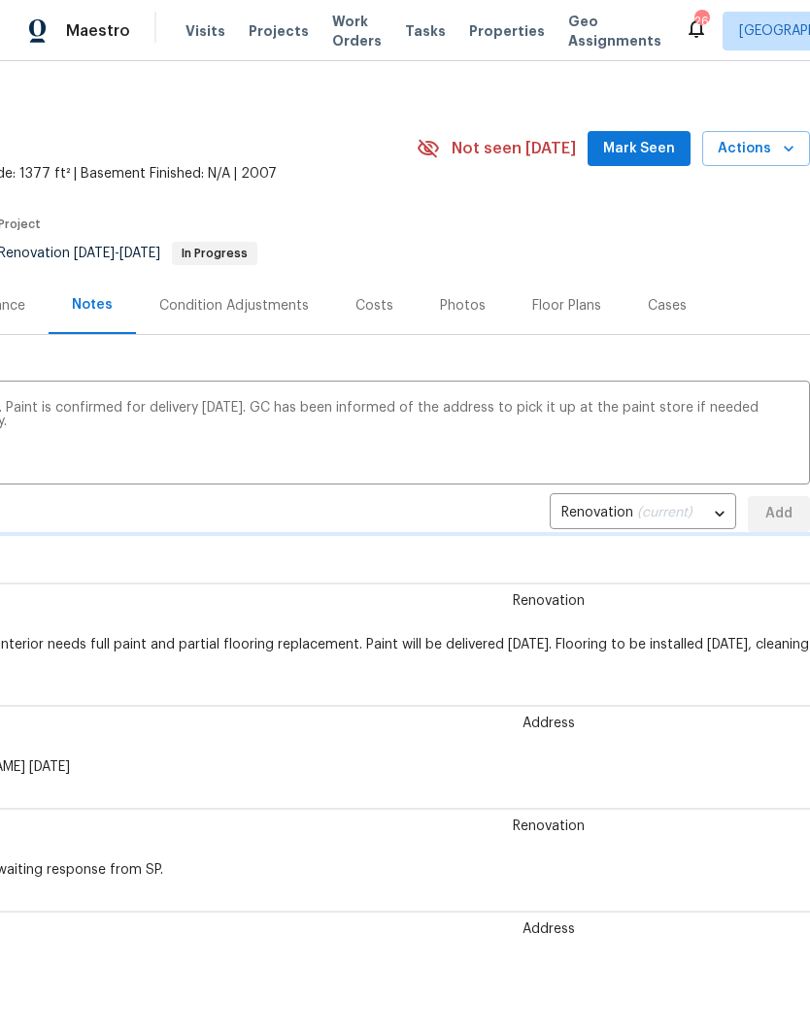
click at [653, 154] on span "Mark Seen" at bounding box center [639, 149] width 72 height 24
click at [646, 146] on span "Mark Seen" at bounding box center [639, 149] width 72 height 24
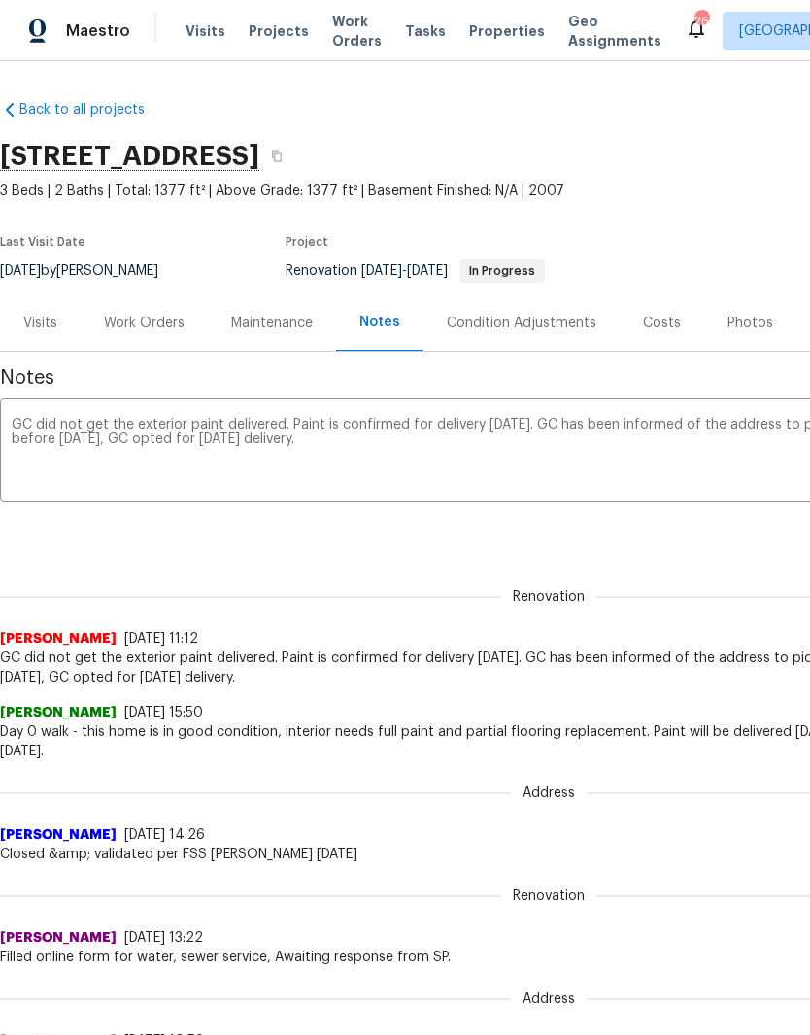
scroll to position [0, 0]
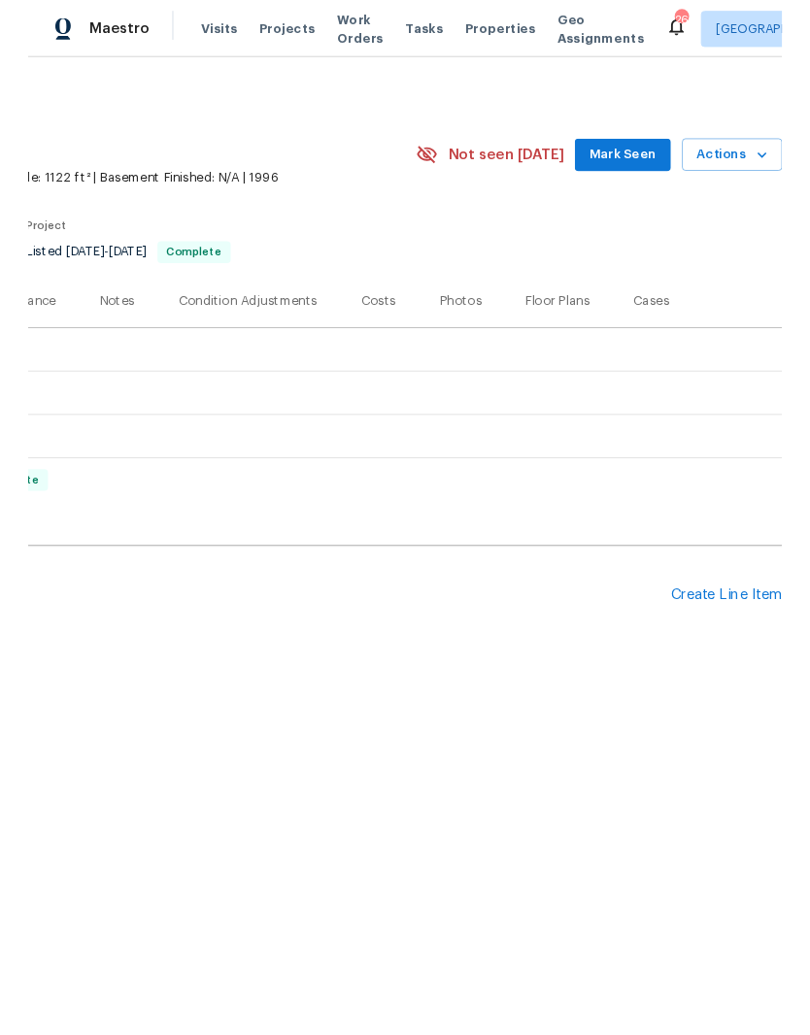
scroll to position [0, 287]
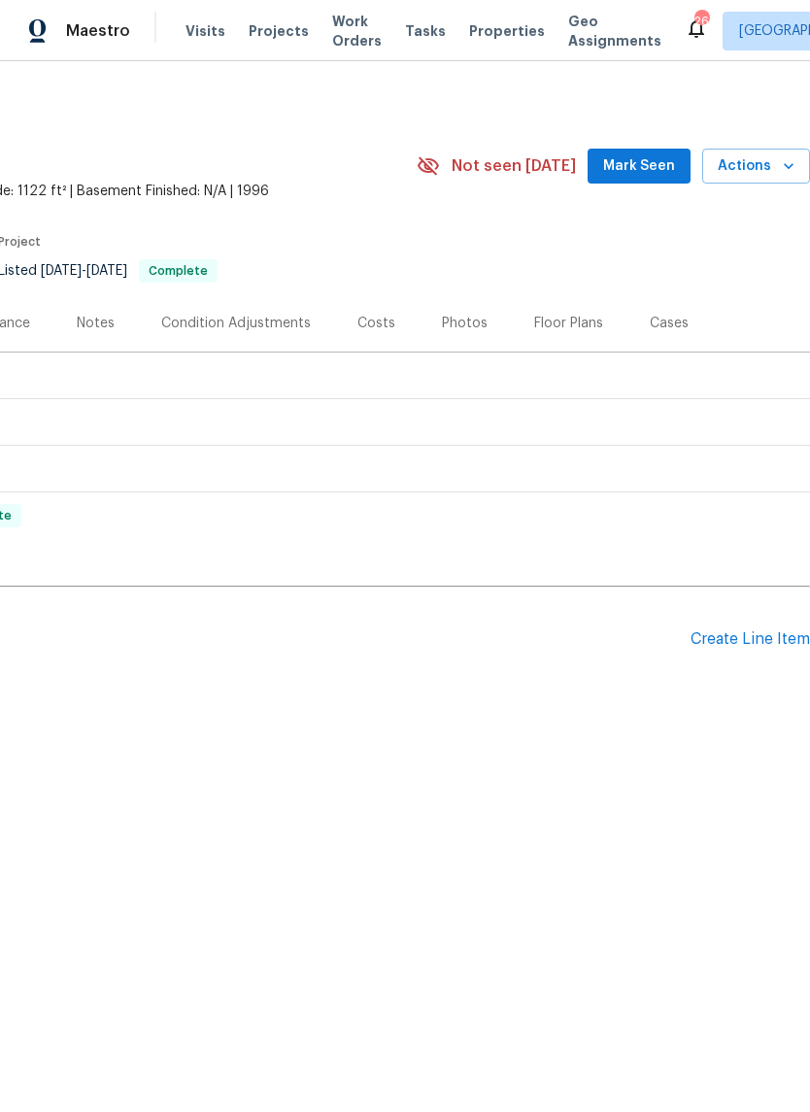
click at [744, 646] on div "Create Line Item" at bounding box center [749, 639] width 119 height 18
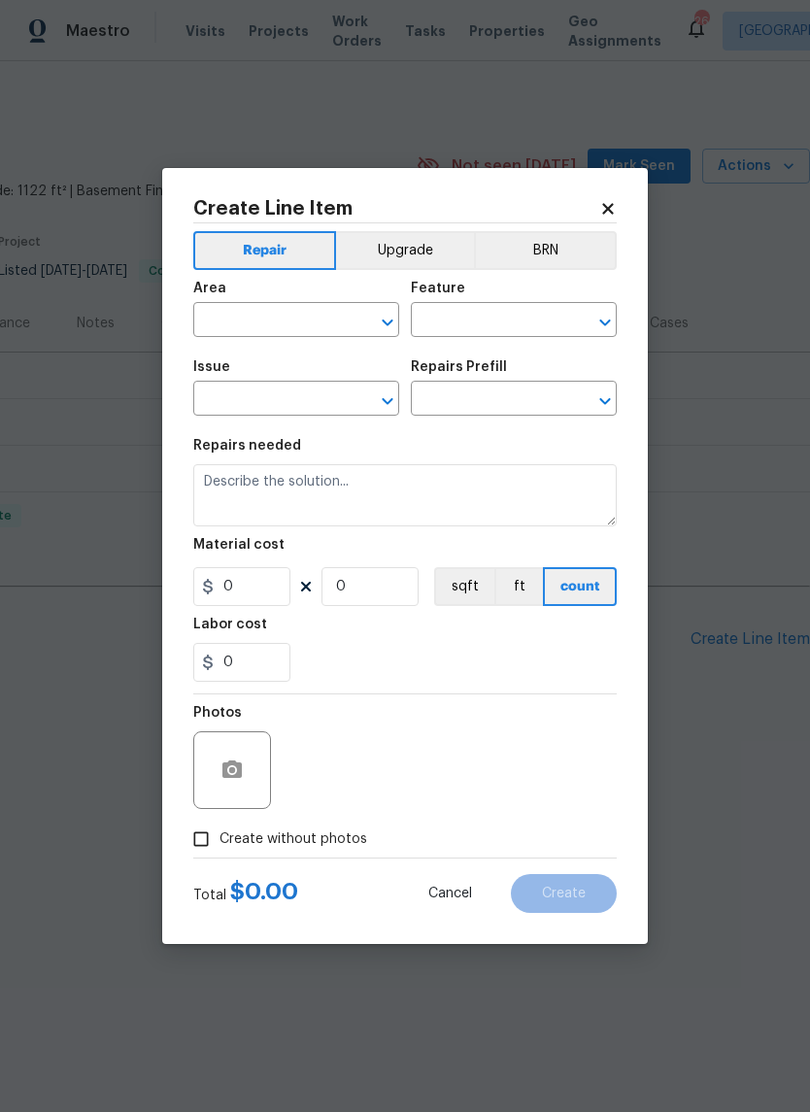
click at [331, 309] on input "text" at bounding box center [268, 322] width 151 height 30
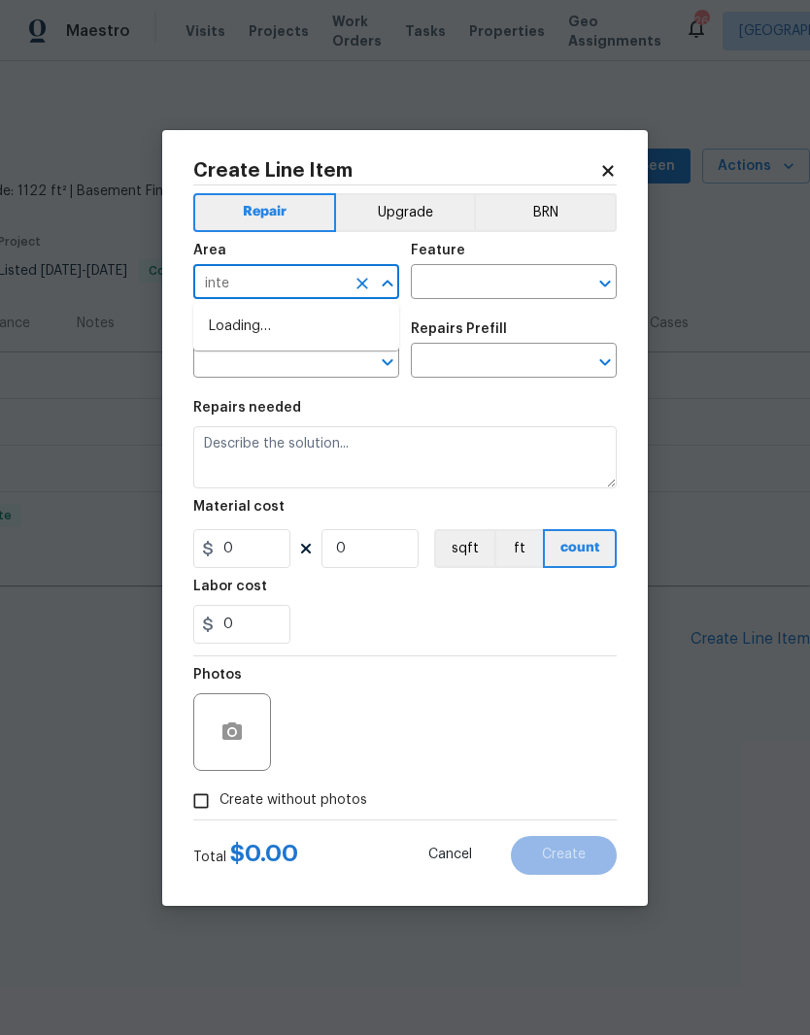
type input "inter"
click at [604, 172] on icon at bounding box center [607, 170] width 11 height 11
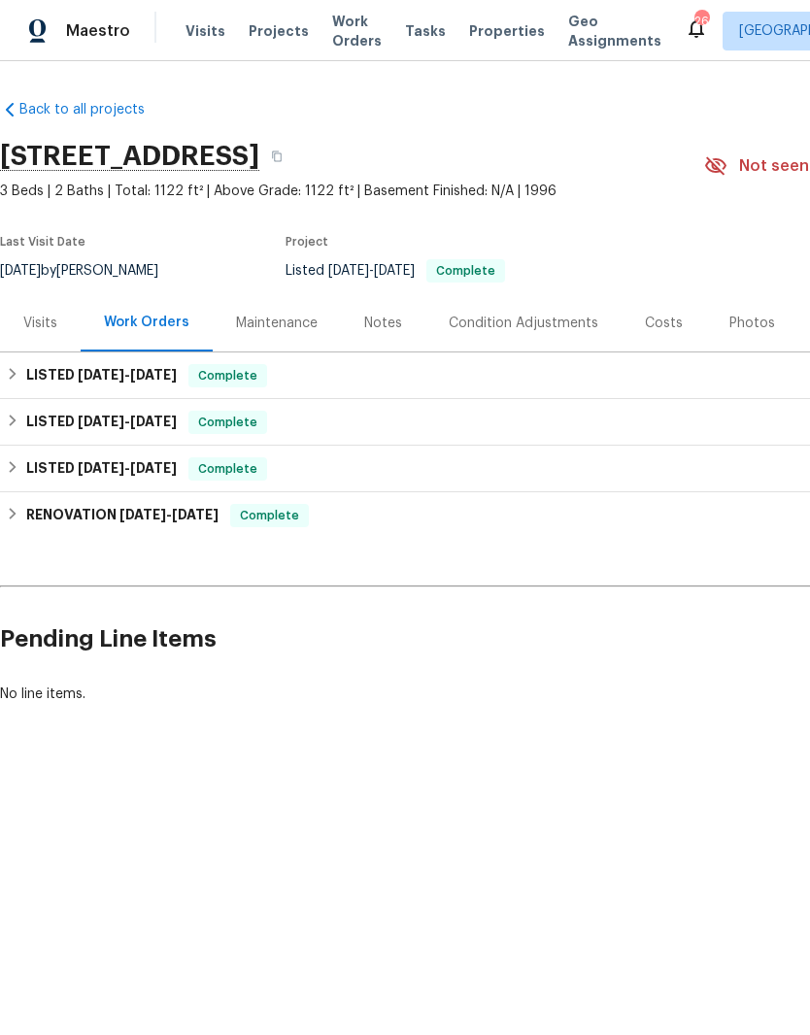
scroll to position [0, 0]
